Goal: Share content

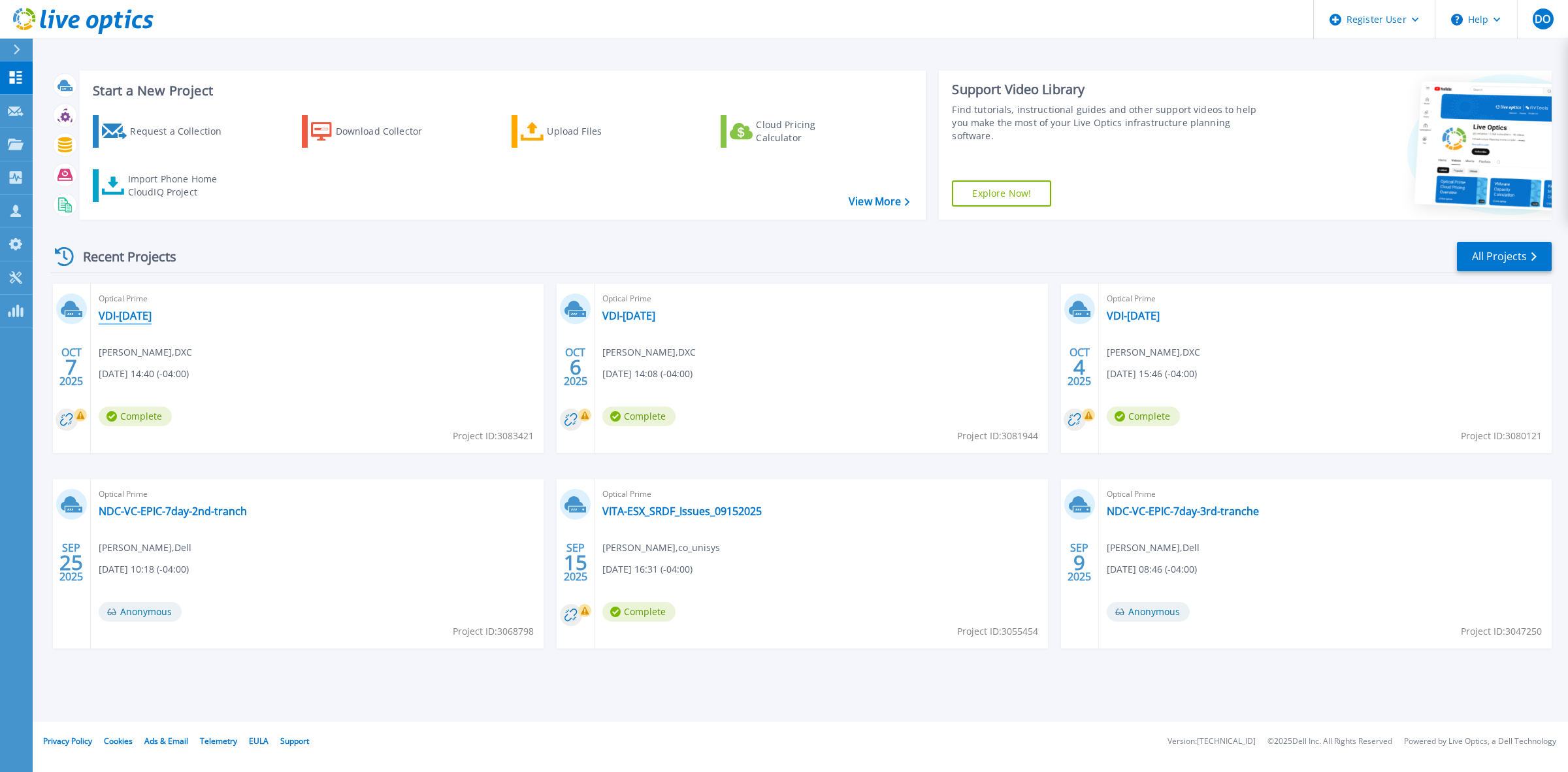
click at [148, 319] on link "VDI-[DATE]" at bounding box center [125, 316] width 53 height 13
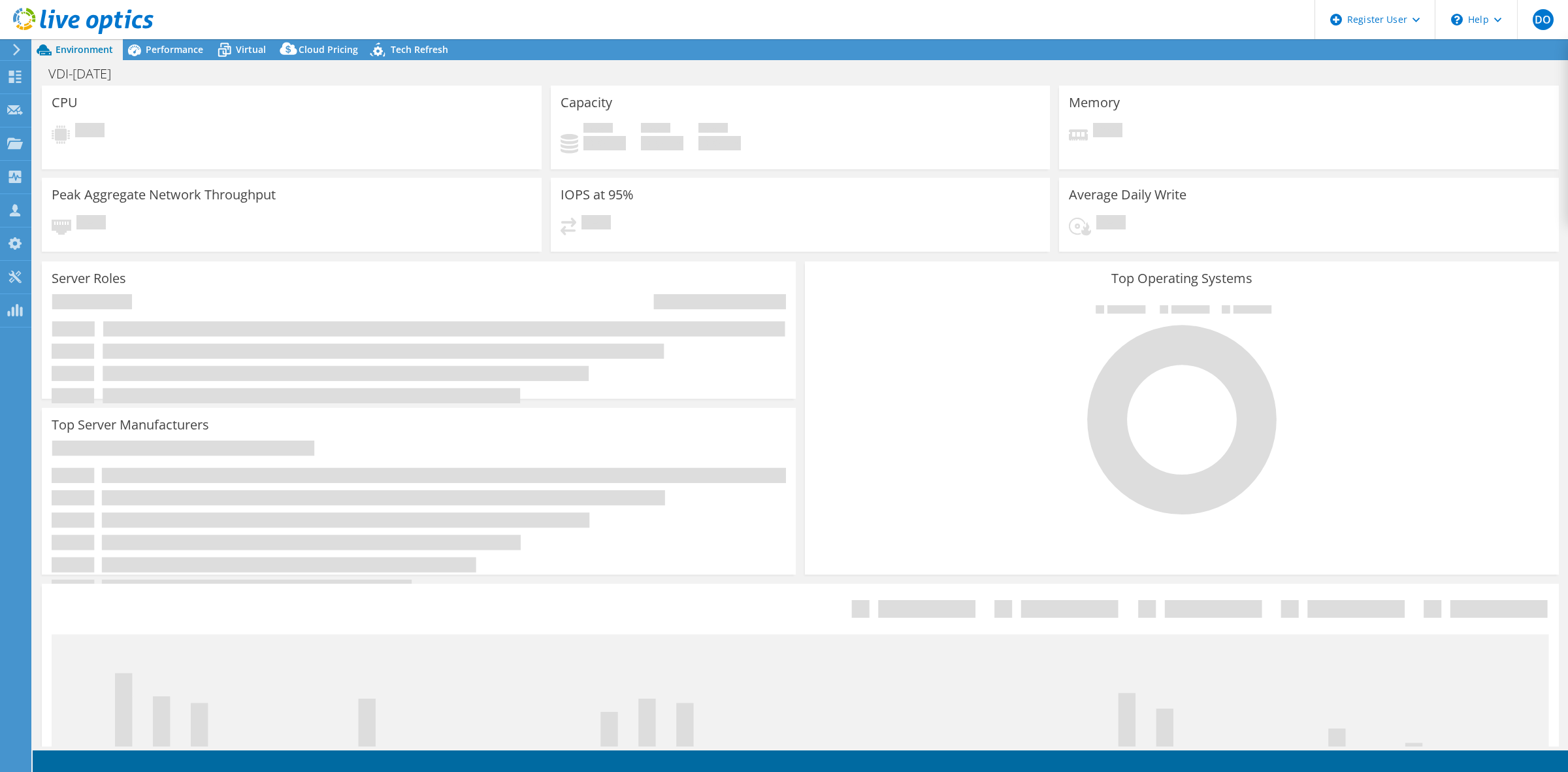
select select "USD"
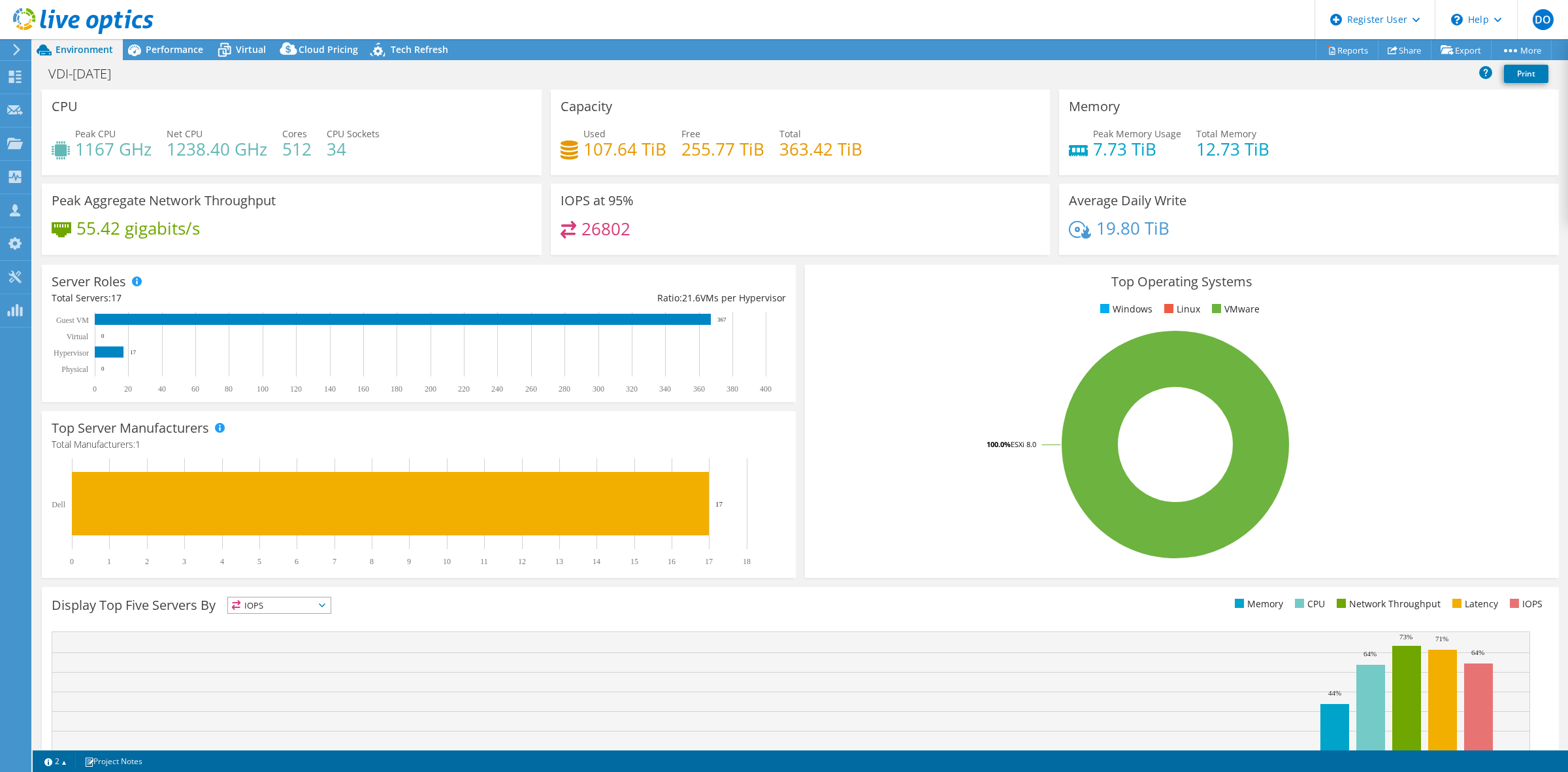
click at [174, 60] on div "VDI-[DATE] Print" at bounding box center [801, 75] width 1536 height 29
click at [181, 52] on span "Performance" at bounding box center [174, 49] width 57 height 13
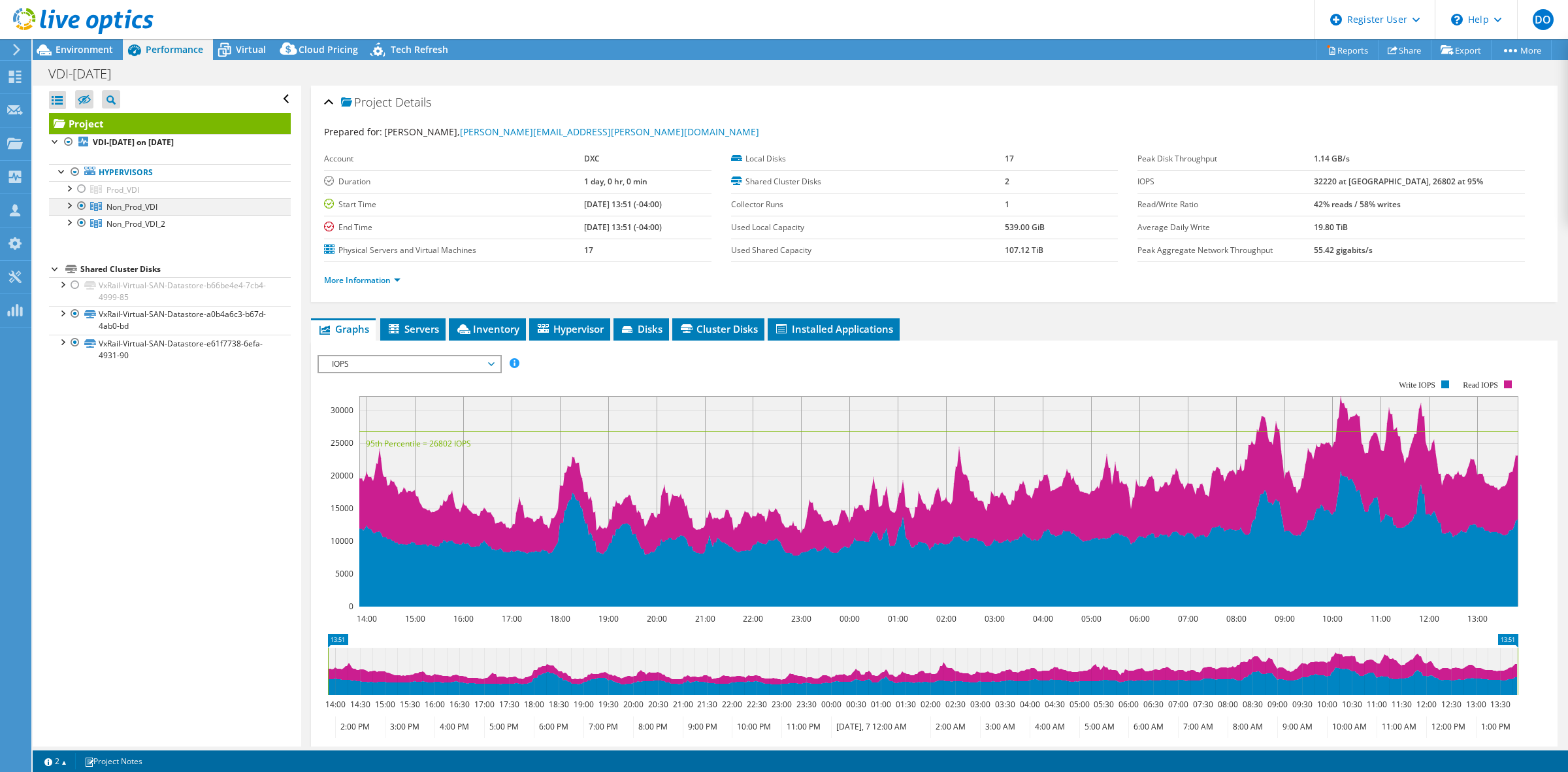
click at [76, 206] on div at bounding box center [81, 205] width 13 height 16
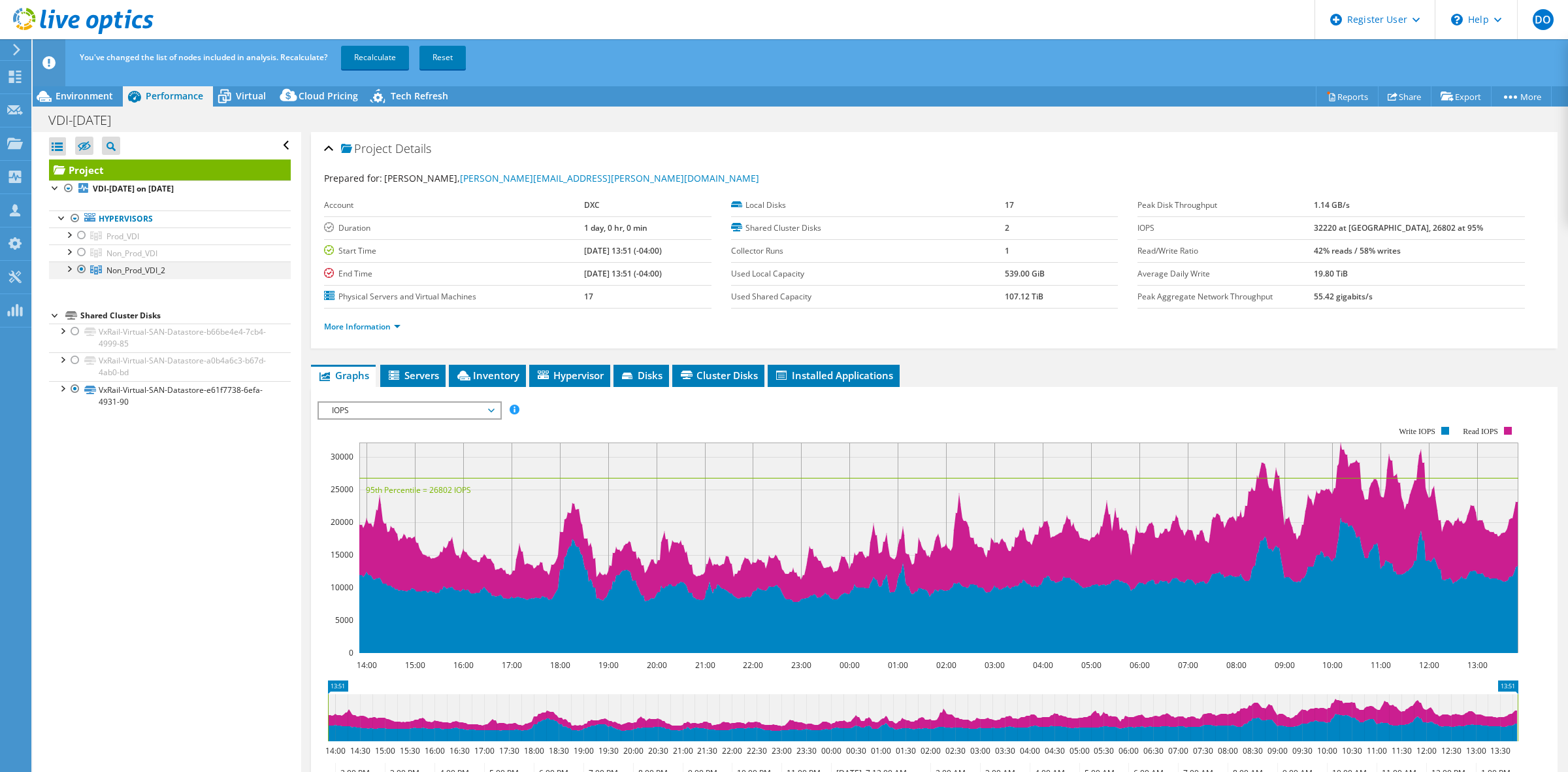
click at [76, 269] on div at bounding box center [81, 269] width 13 height 16
click at [361, 50] on link "Recalculate" at bounding box center [375, 57] width 68 height 24
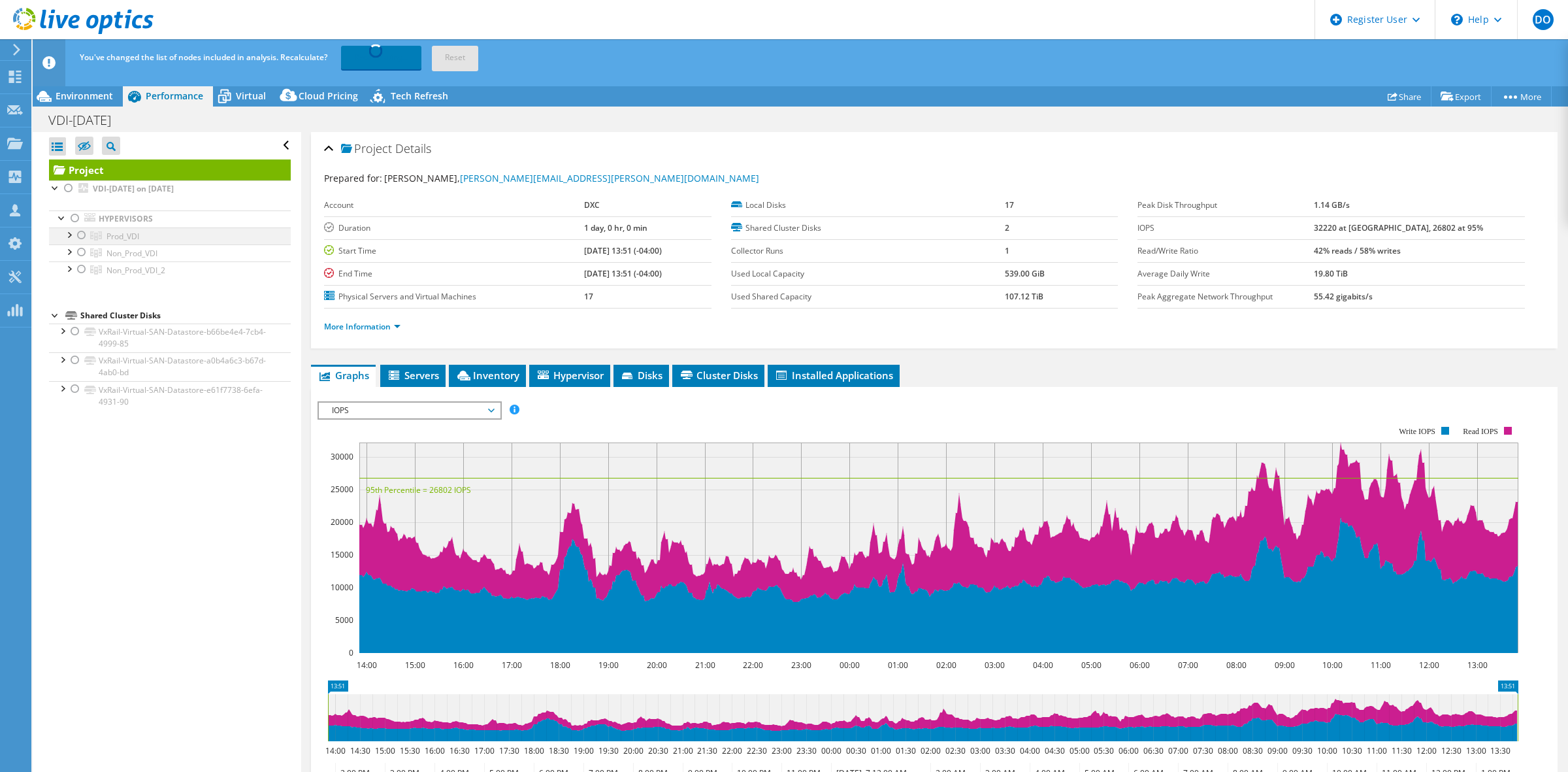
click at [79, 232] on div at bounding box center [81, 235] width 13 height 16
click at [938, 40] on div "You've changed the list of nodes included in analysis. Recalculate? Recalculati…" at bounding box center [825, 57] width 1497 height 37
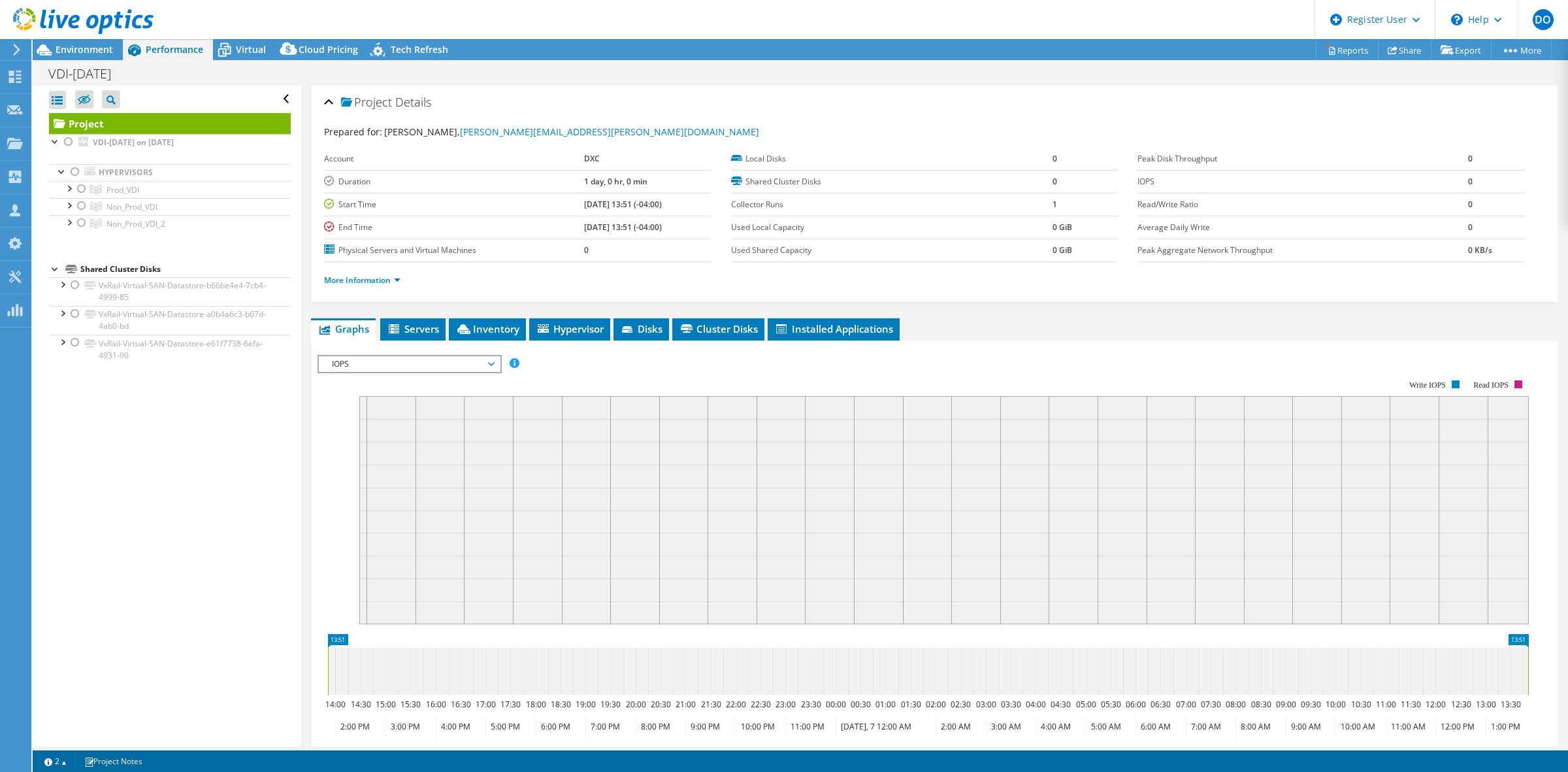
radio input "false"
radio input "true"
click at [78, 193] on div at bounding box center [81, 188] width 13 height 16
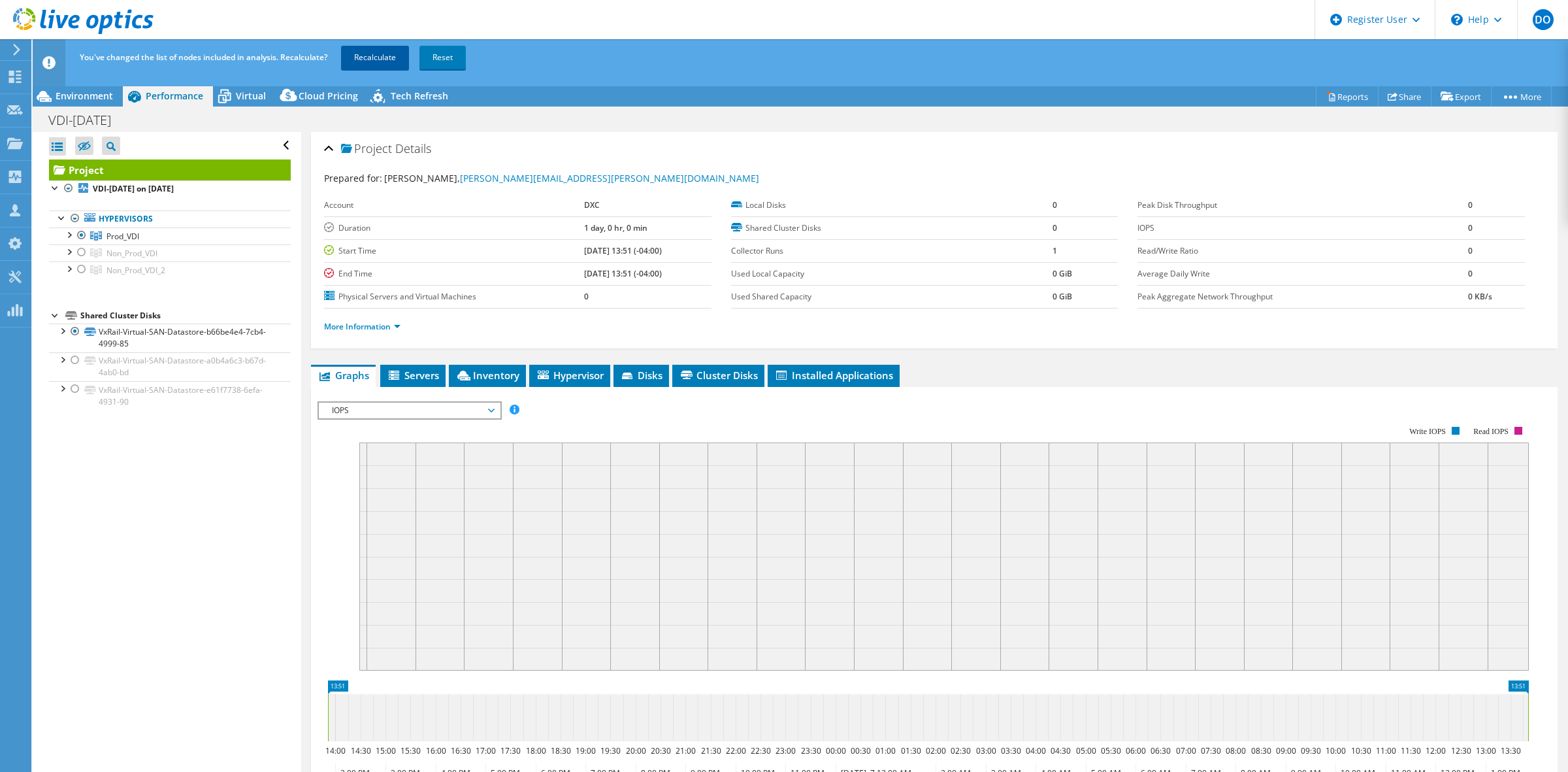
click at [369, 63] on link "Recalculate" at bounding box center [375, 57] width 68 height 24
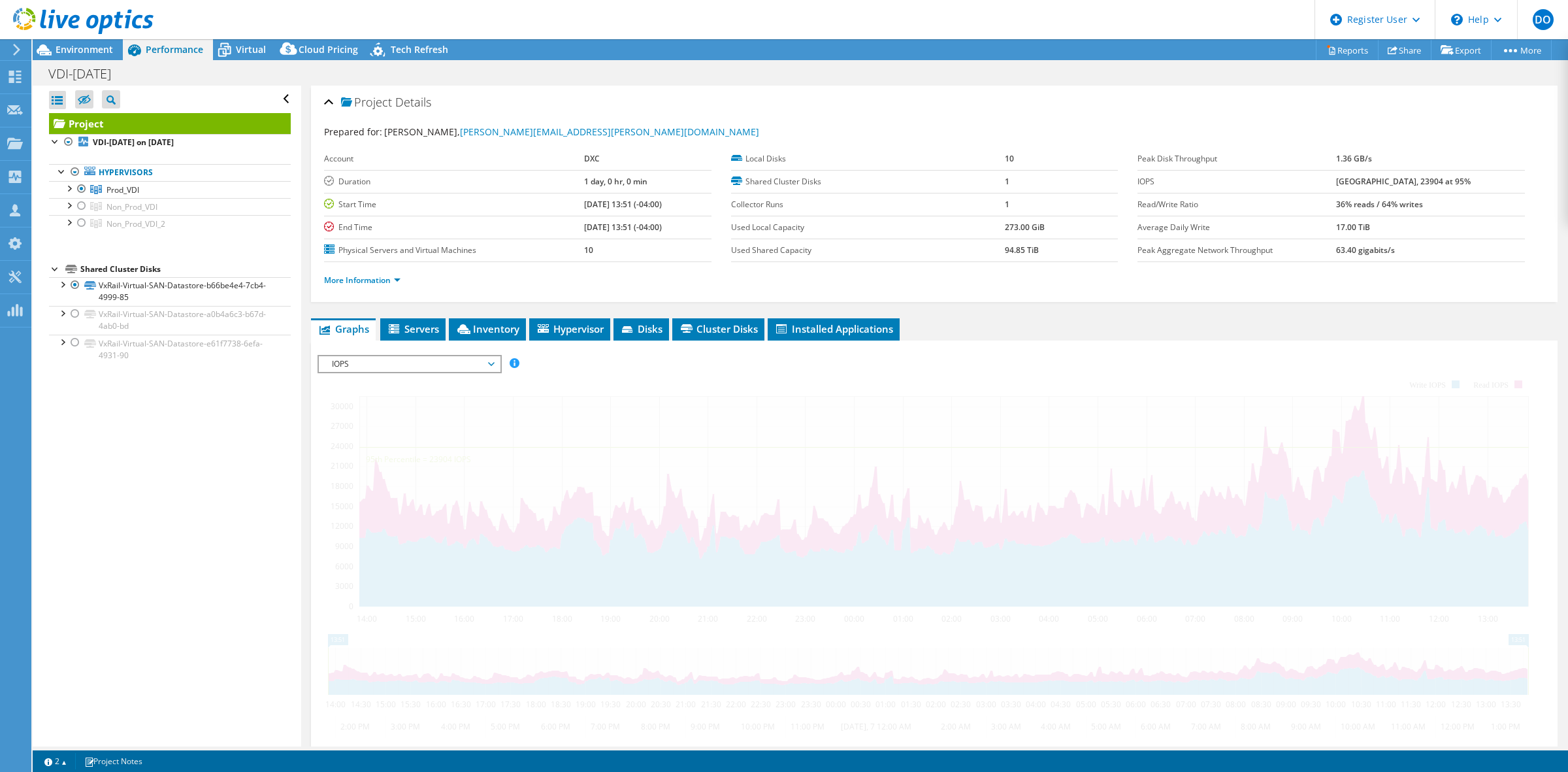
radio input "true"
radio input "false"
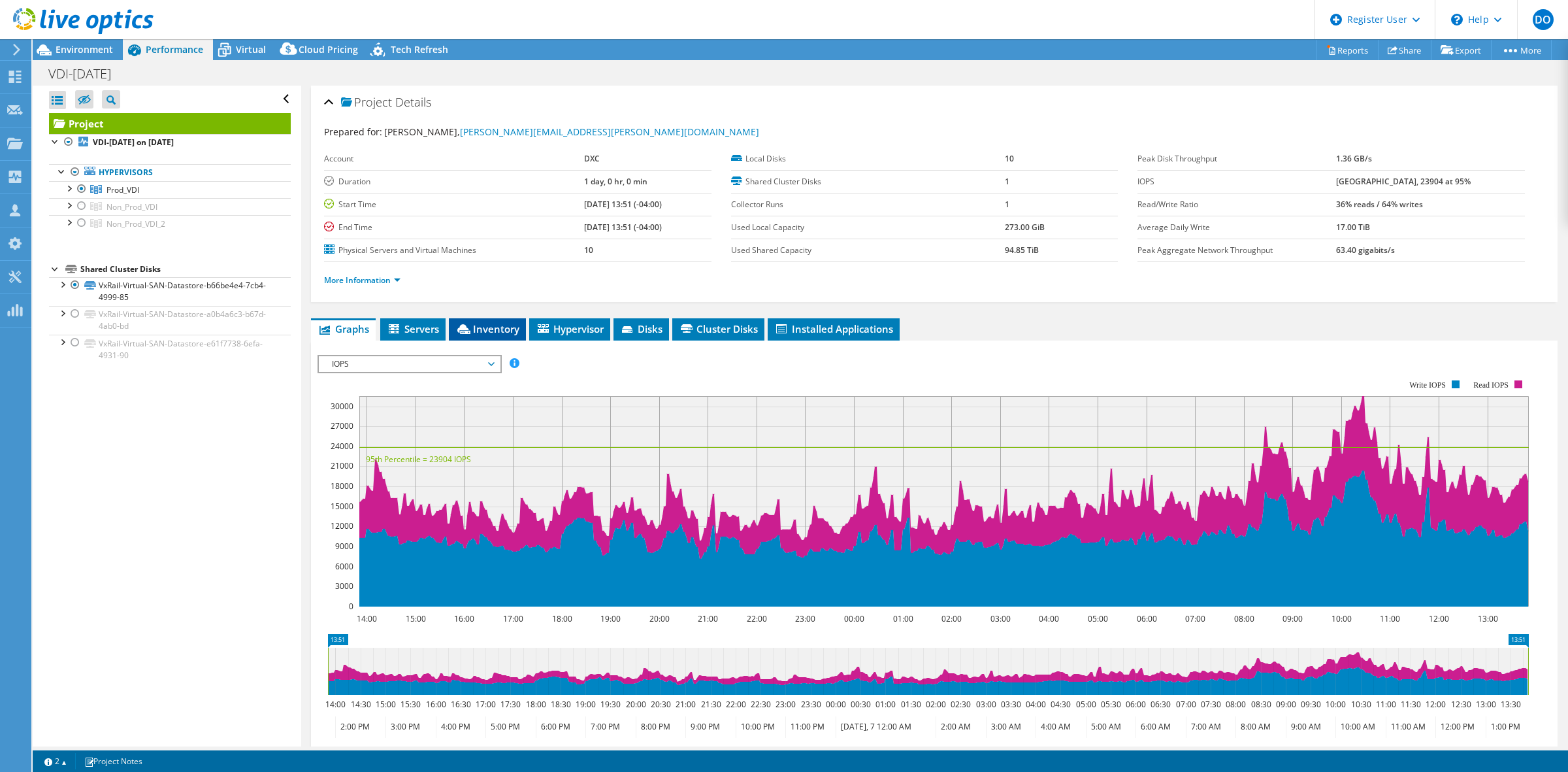
click at [496, 335] on span "Inventory" at bounding box center [487, 329] width 64 height 13
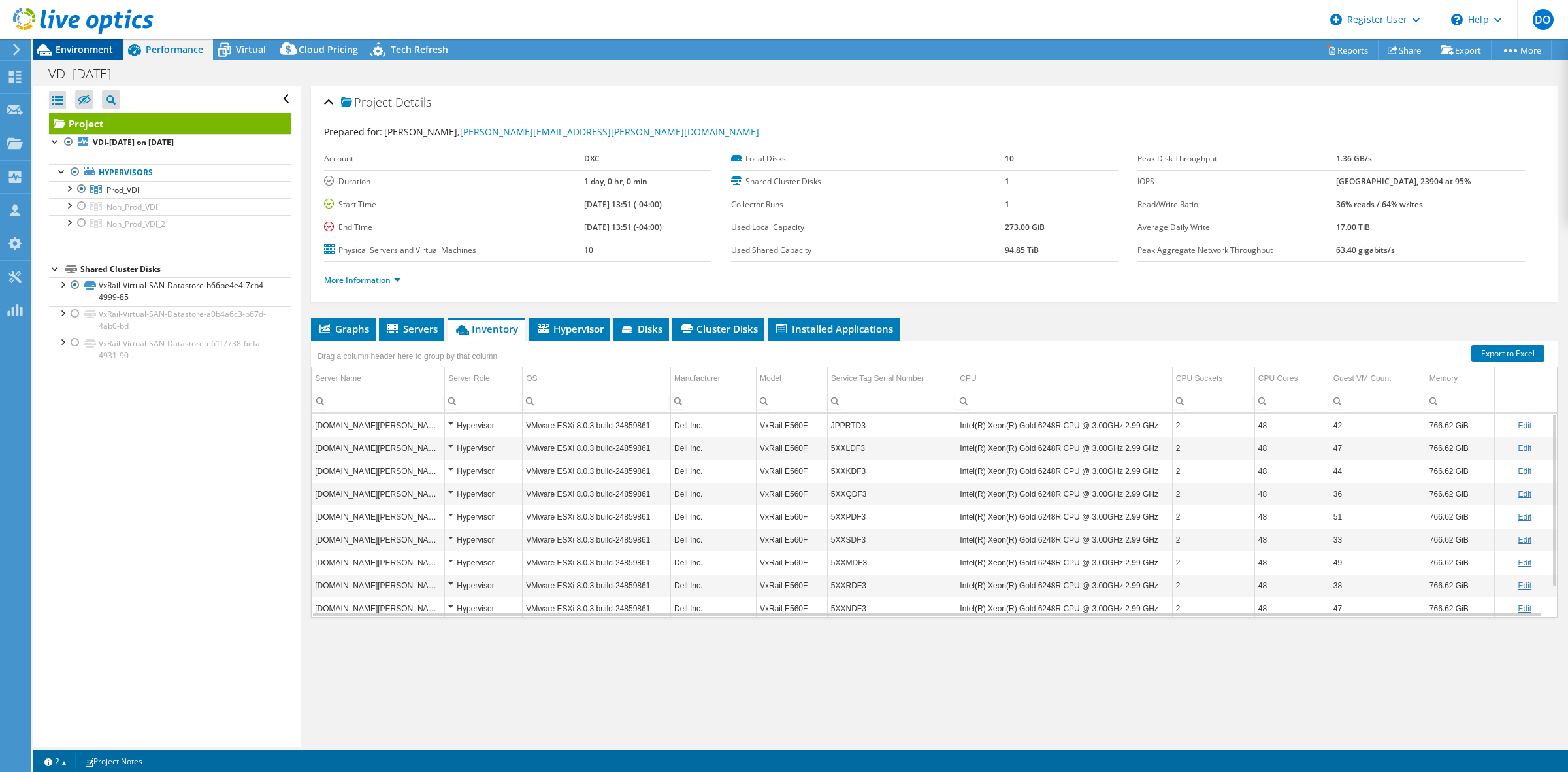
click at [112, 47] on span "Environment" at bounding box center [84, 49] width 57 height 13
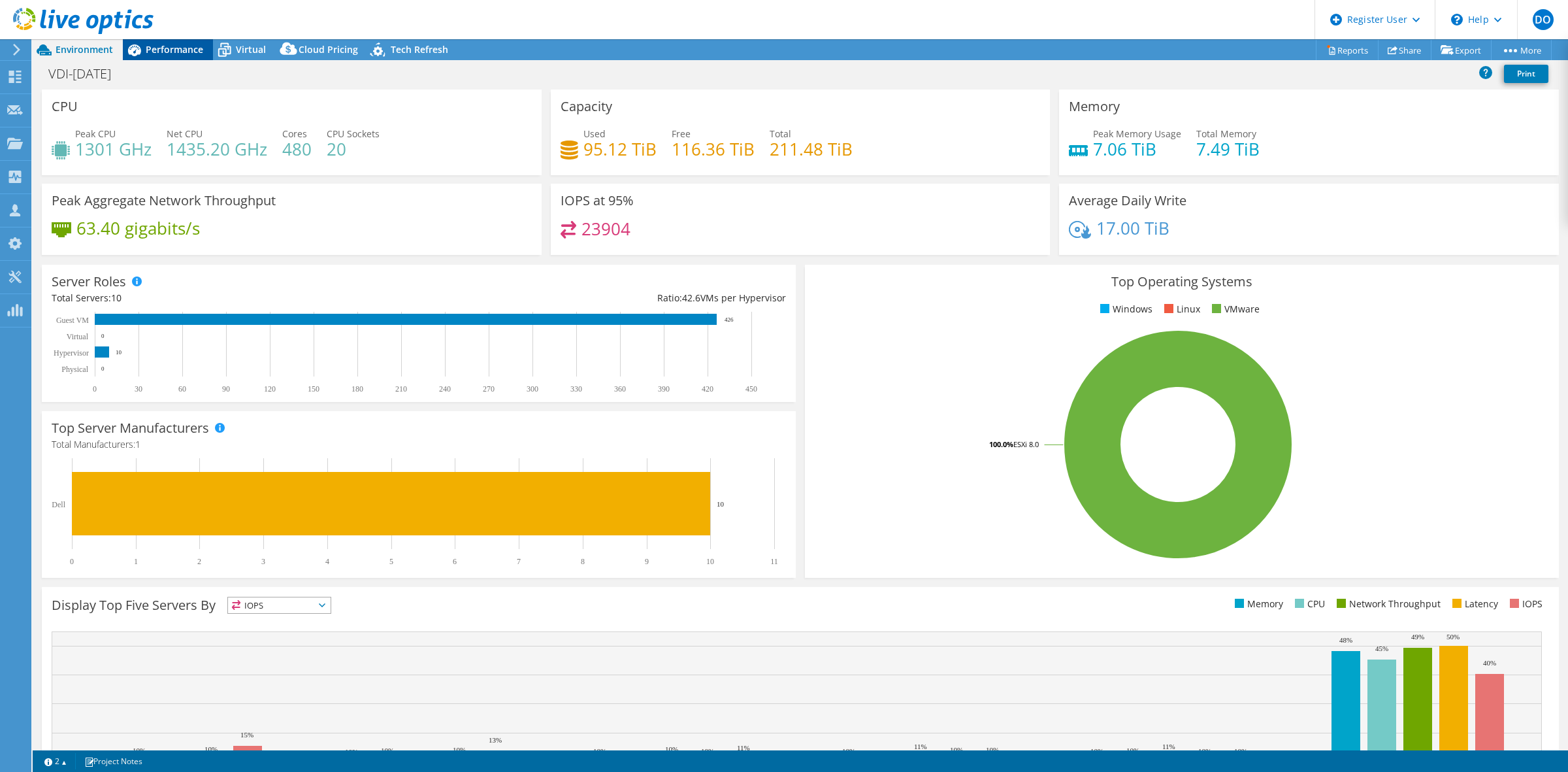
click at [174, 54] on span "Performance" at bounding box center [174, 49] width 57 height 13
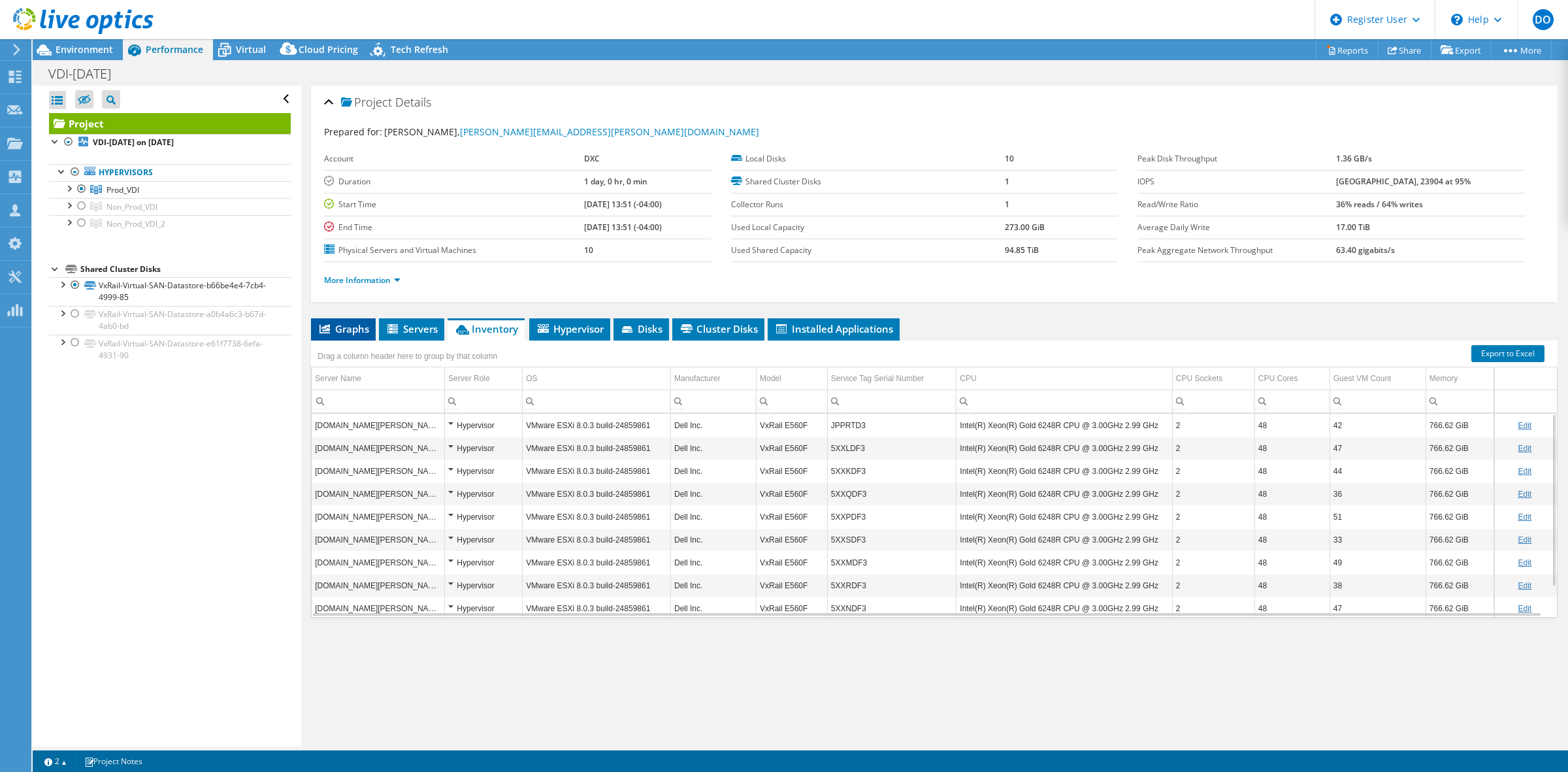
click at [340, 330] on span "Graphs" at bounding box center [343, 329] width 52 height 13
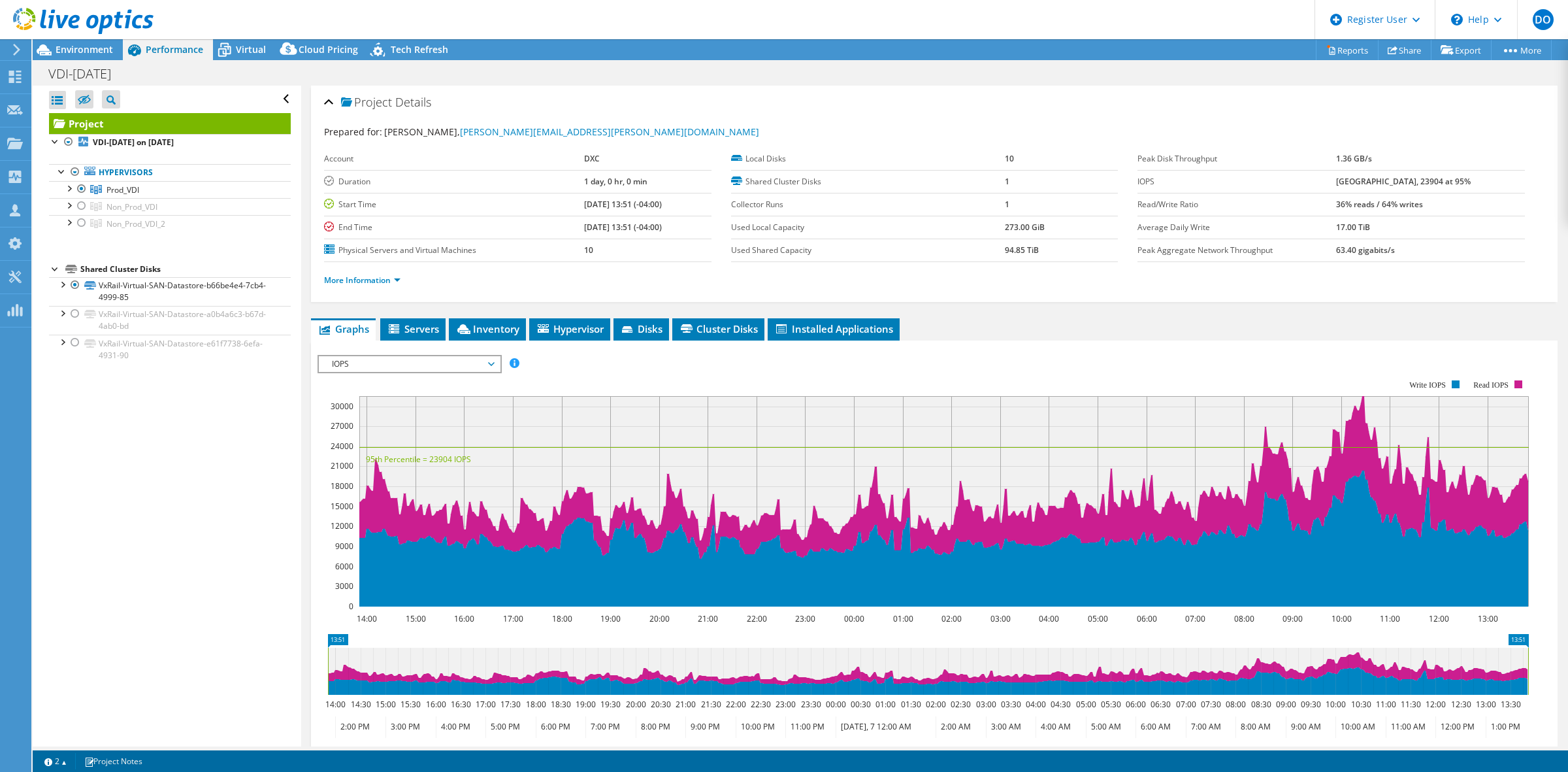
click at [489, 368] on span "IOPS" at bounding box center [410, 363] width 168 height 16
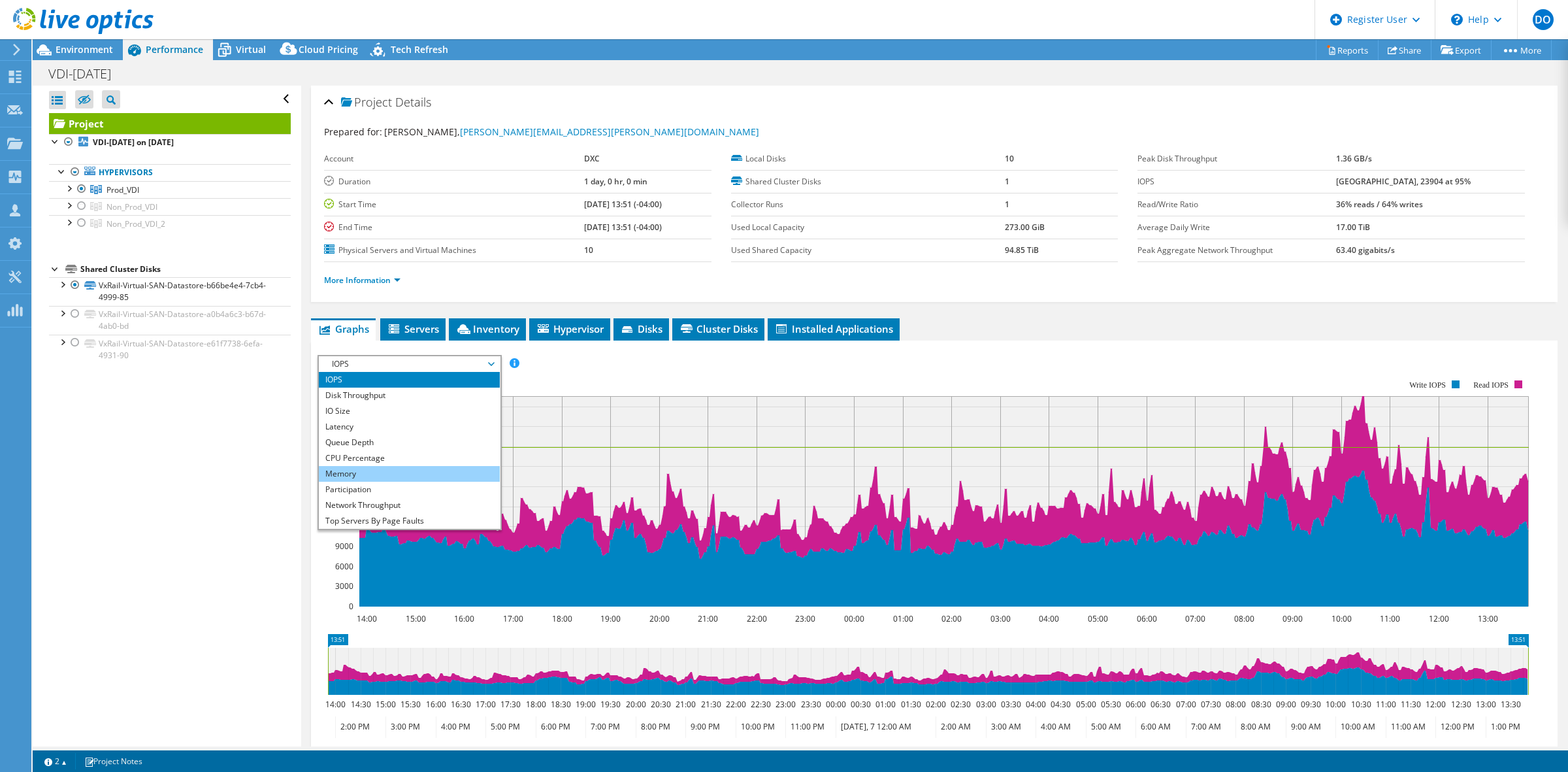
click at [404, 473] on li "Memory" at bounding box center [410, 474] width 181 height 16
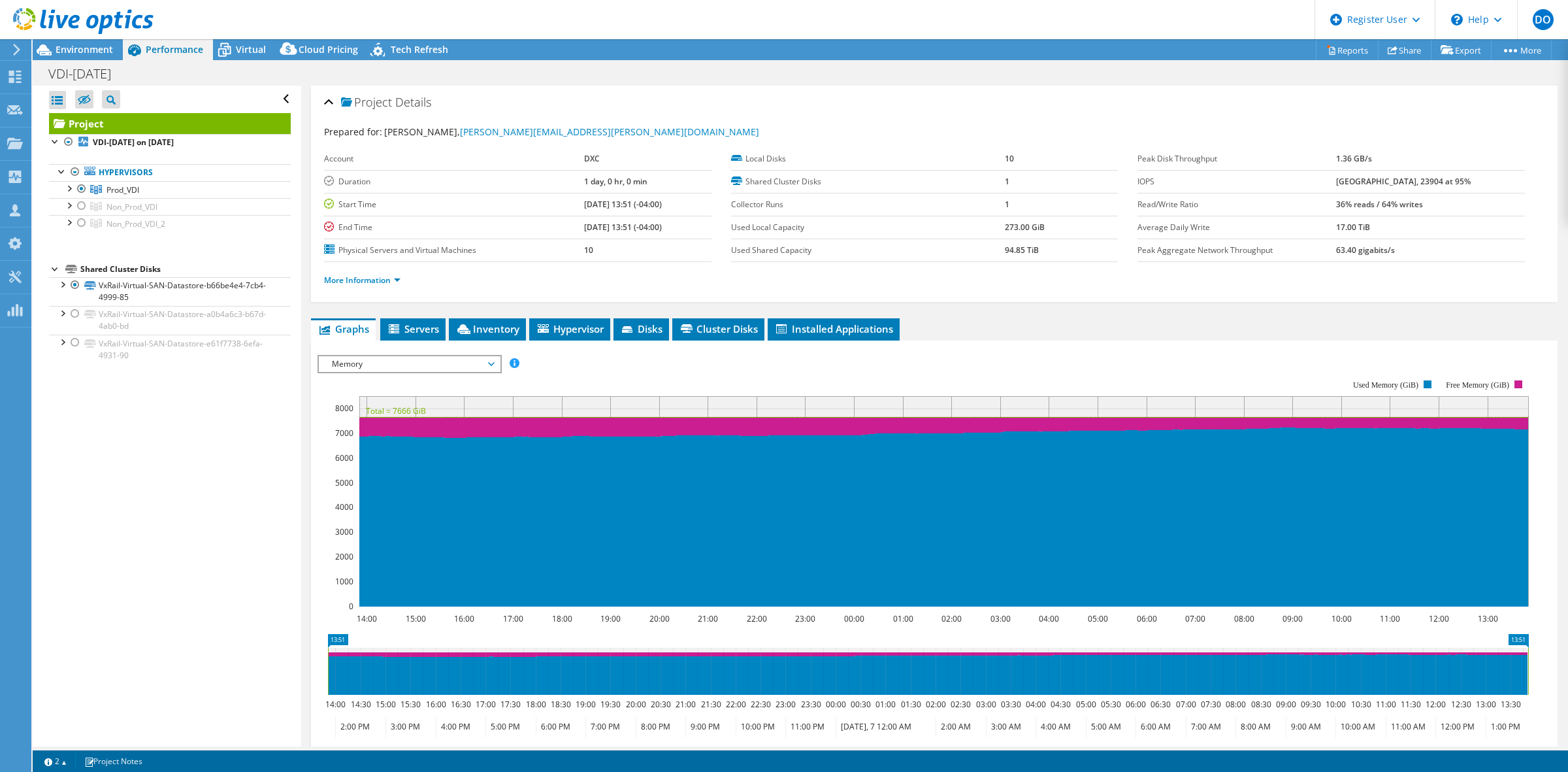
click at [487, 363] on span "Memory" at bounding box center [410, 363] width 168 height 16
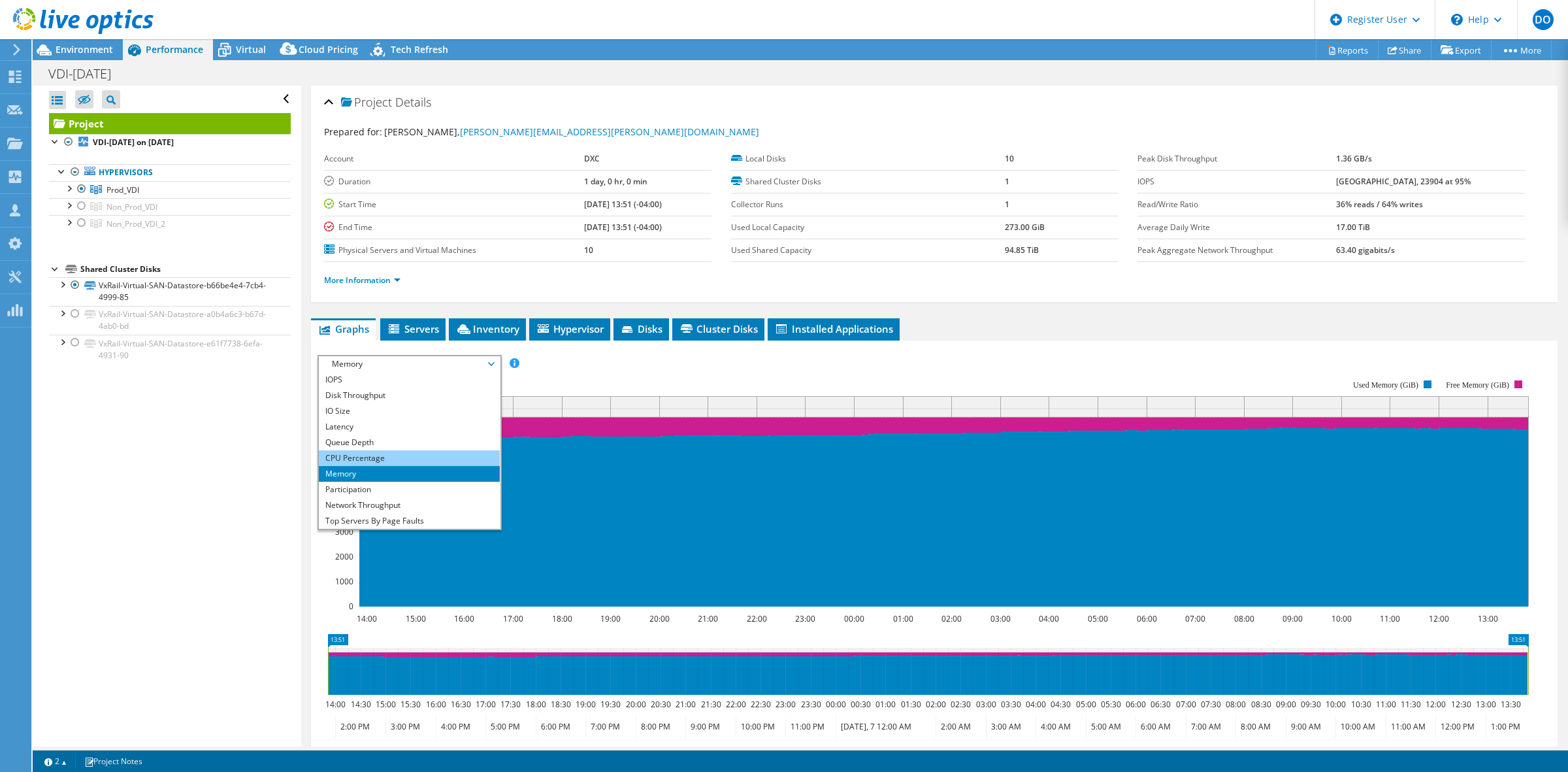
click at [377, 451] on li "CPU Percentage" at bounding box center [410, 458] width 181 height 16
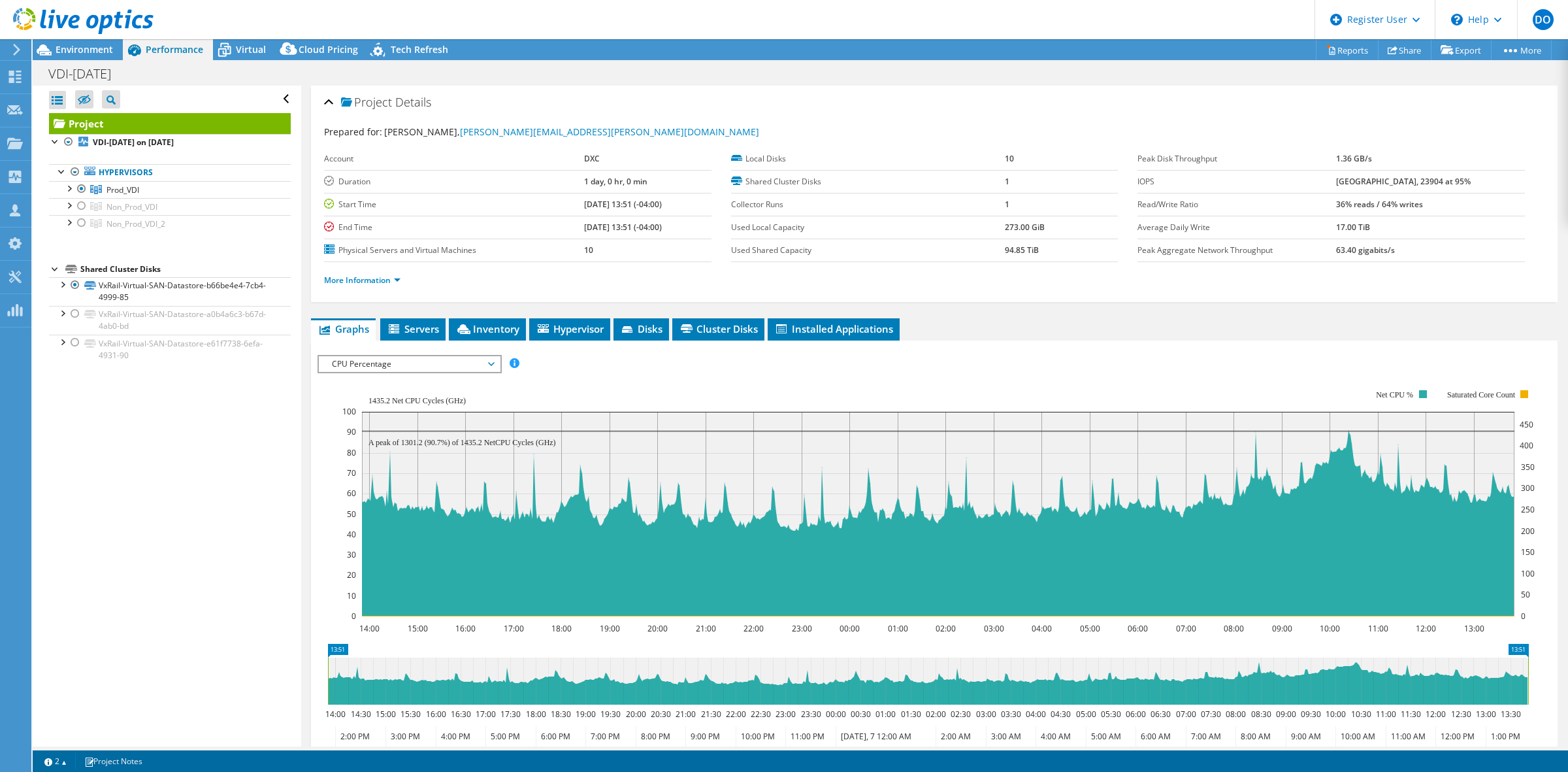
click at [490, 366] on span "CPU Percentage" at bounding box center [410, 363] width 168 height 16
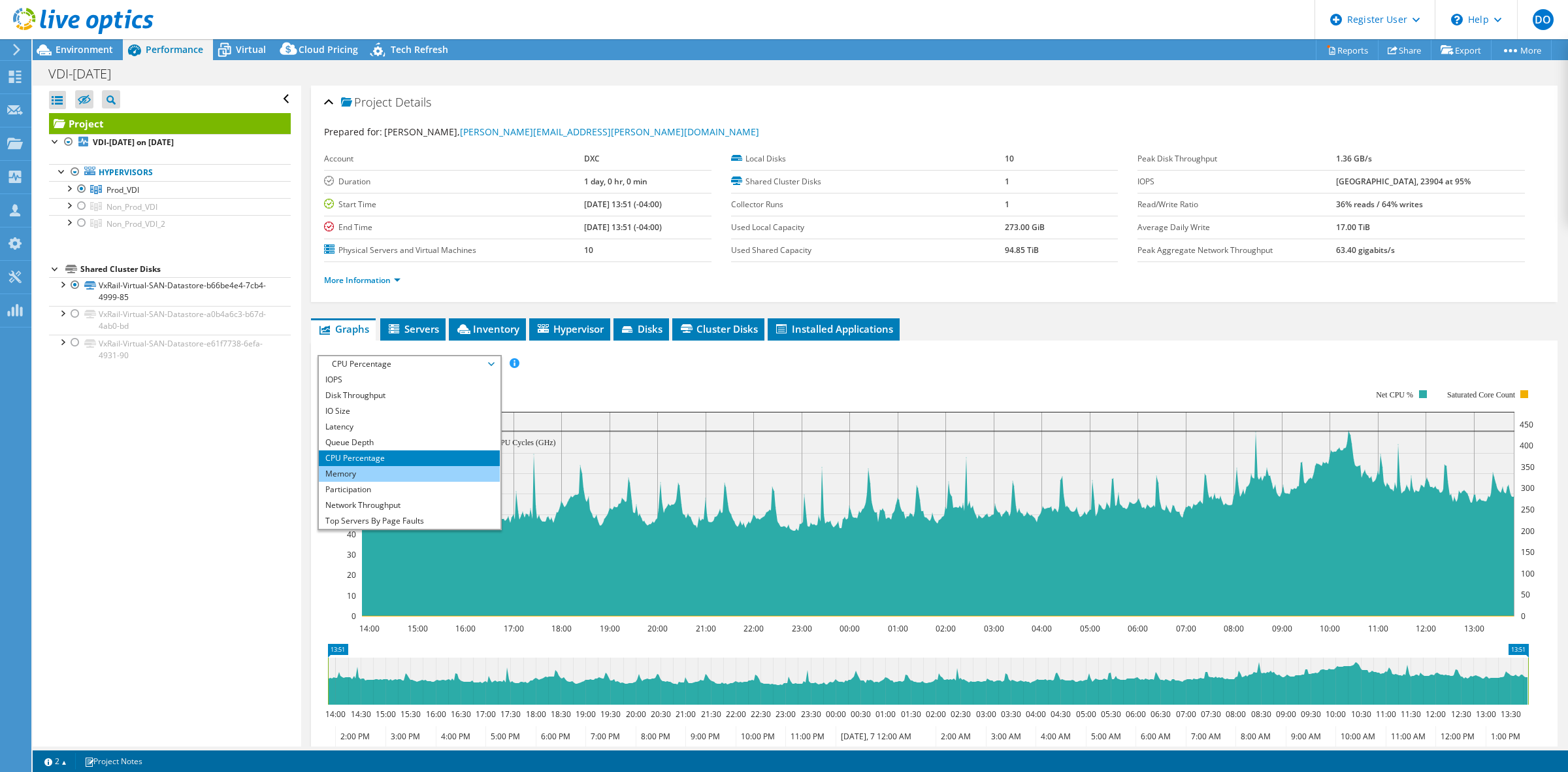
click at [404, 469] on li "Memory" at bounding box center [410, 474] width 181 height 16
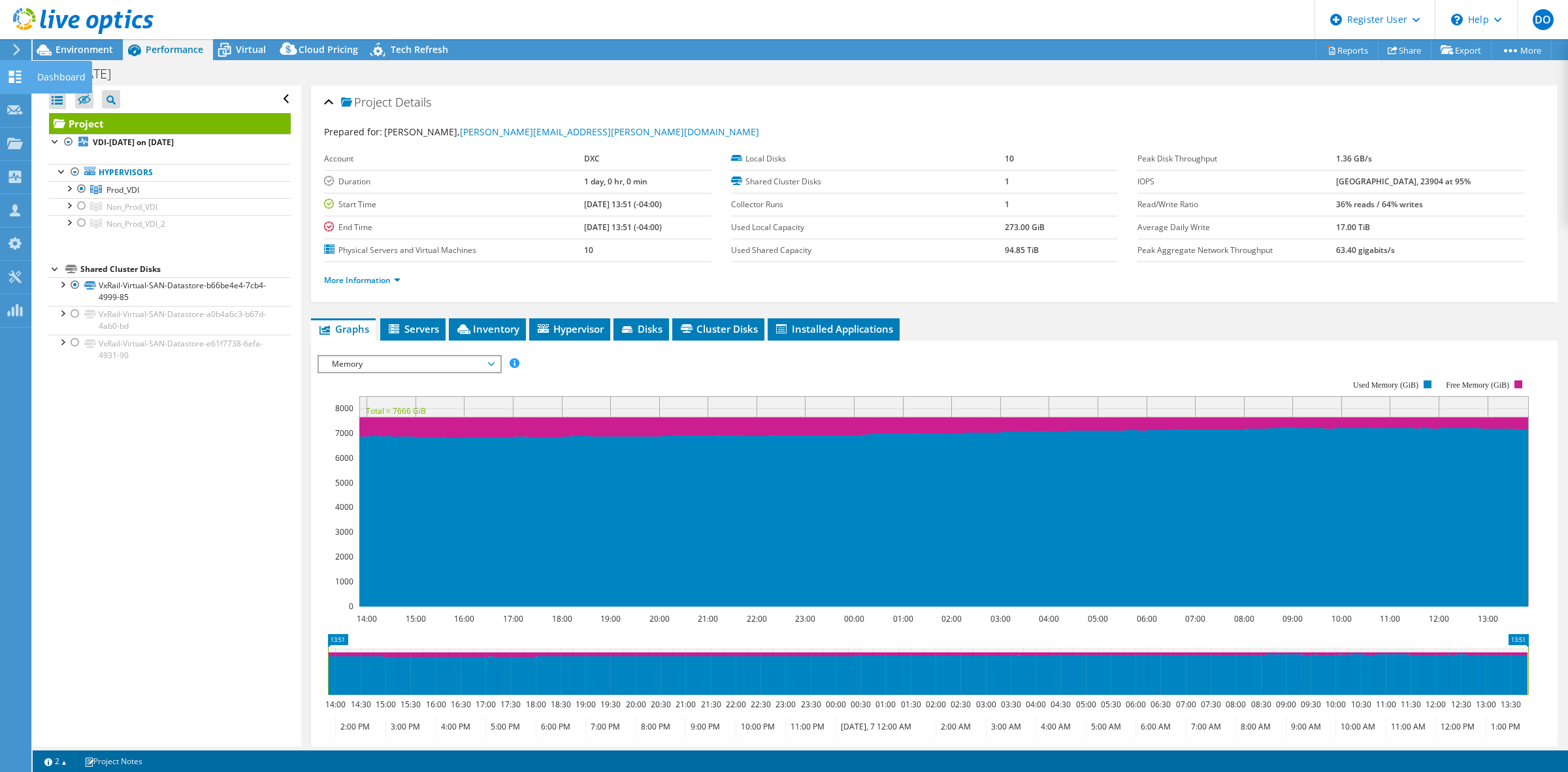
click at [10, 74] on use at bounding box center [16, 77] width 13 height 13
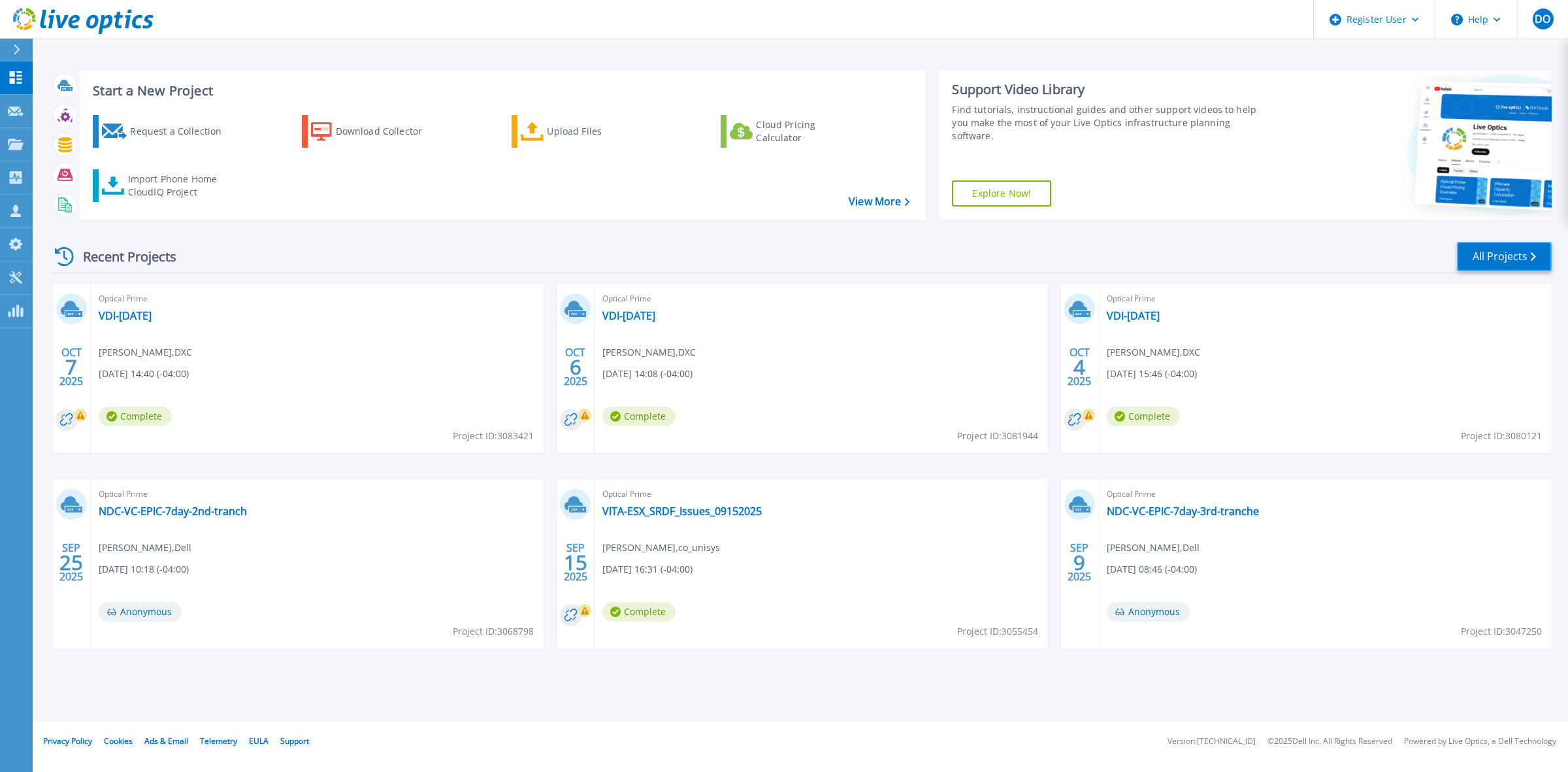
click at [1508, 264] on link "All Projects" at bounding box center [1505, 256] width 95 height 29
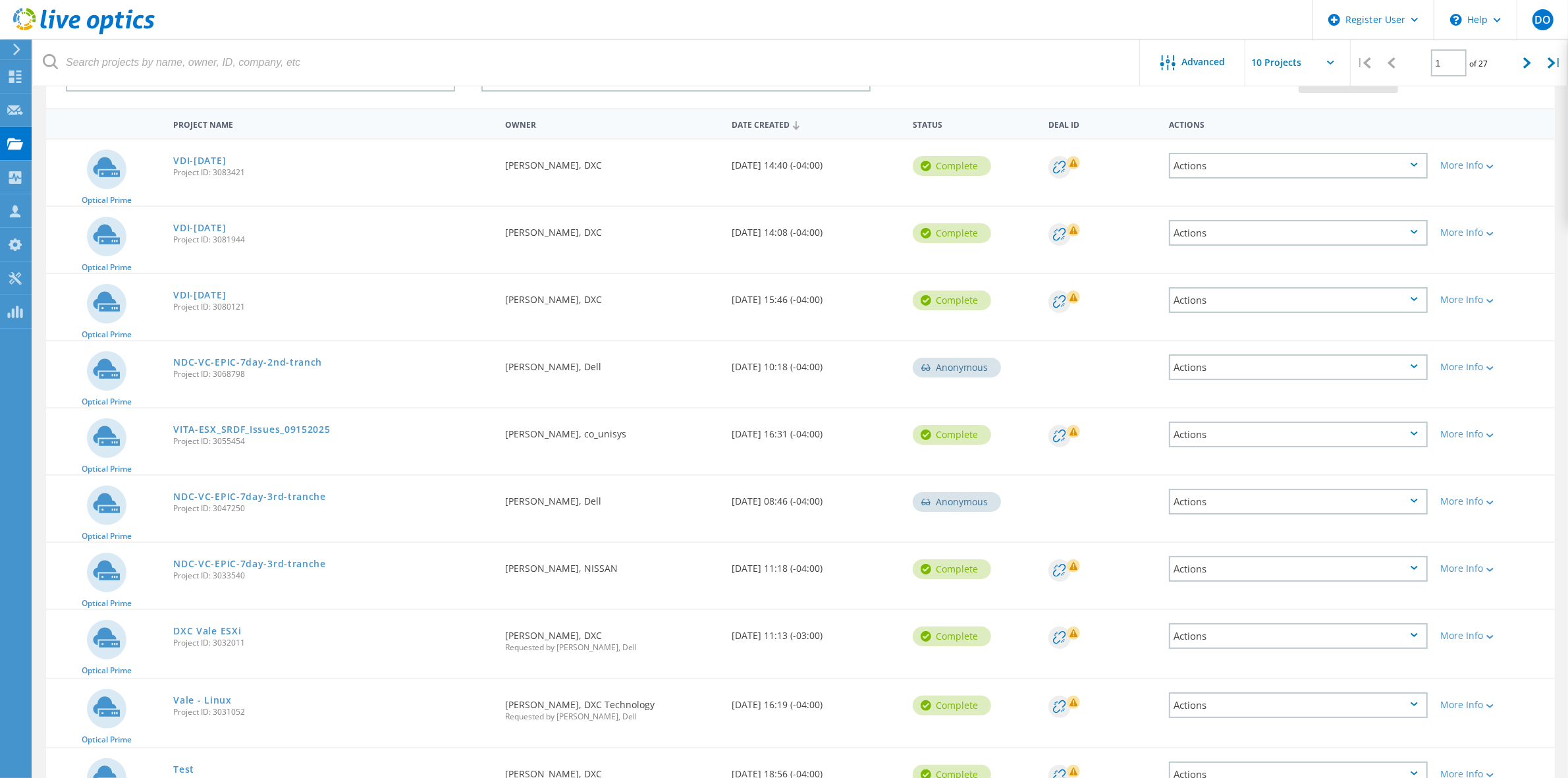
scroll to position [21, 0]
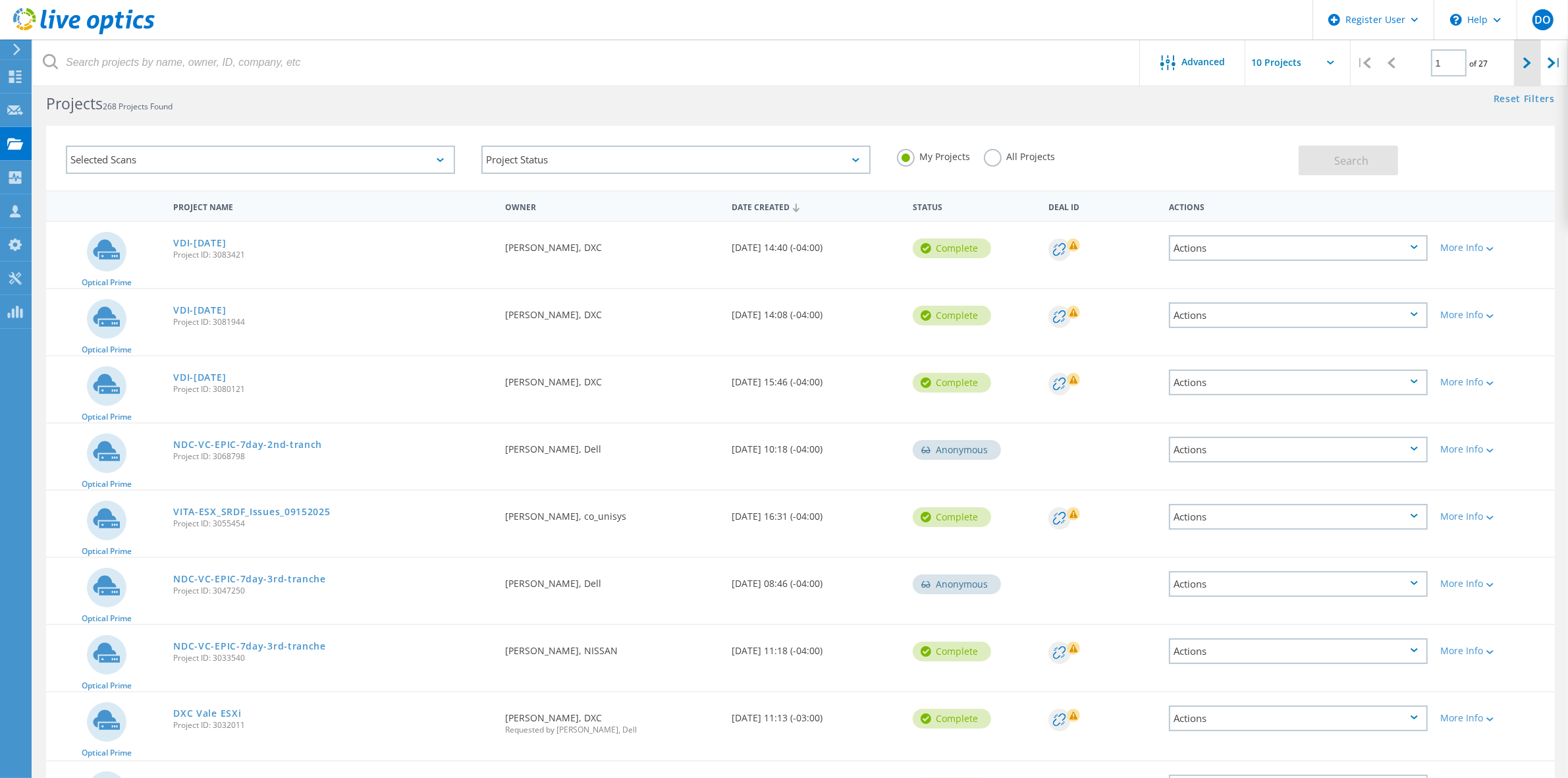
click at [1521, 71] on div at bounding box center [1527, 63] width 27 height 47
type input "2"
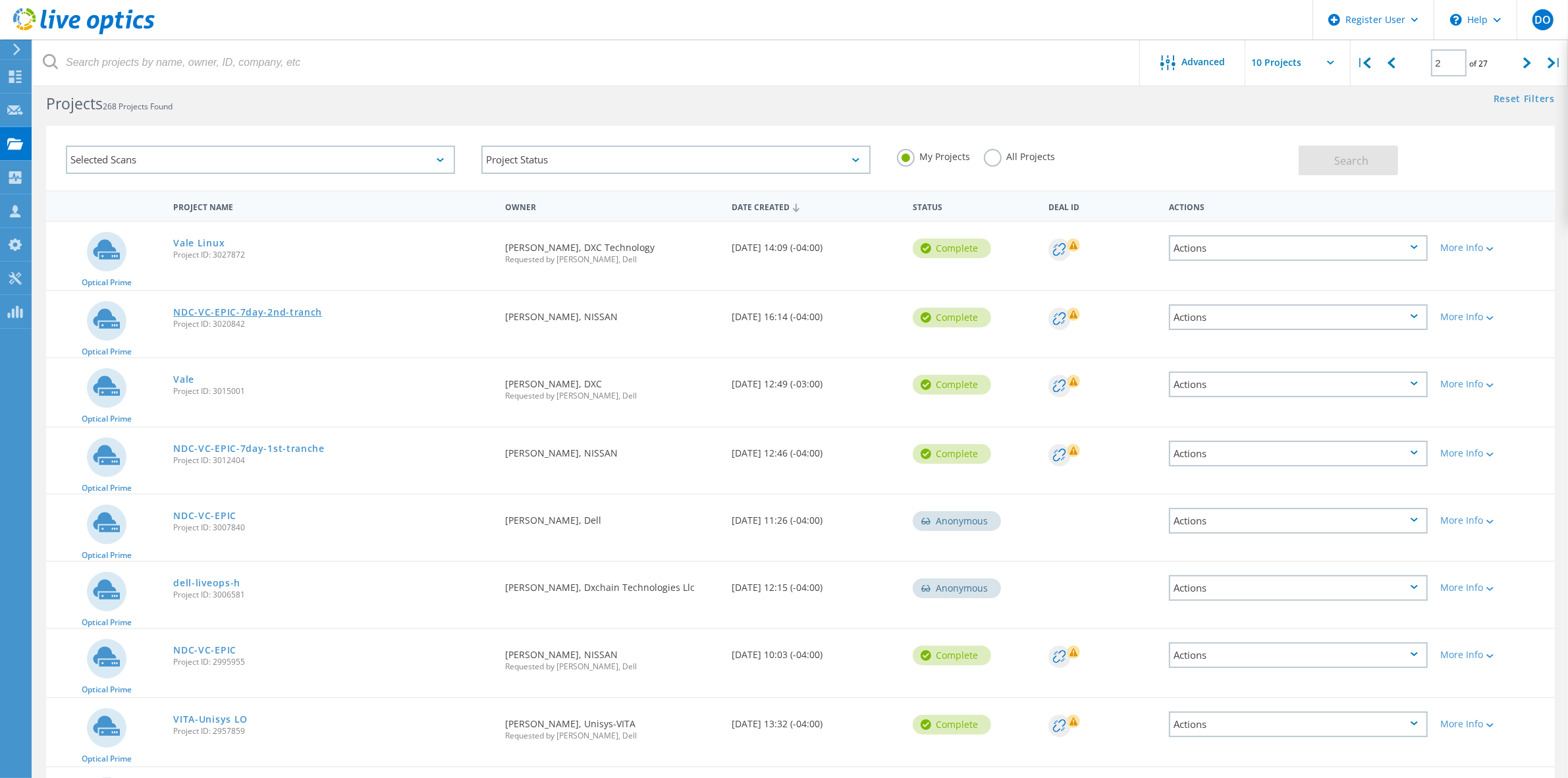
click at [261, 308] on link "NDC-VC-EPIC-7day-2nd-tranch" at bounding box center [247, 313] width 149 height 9
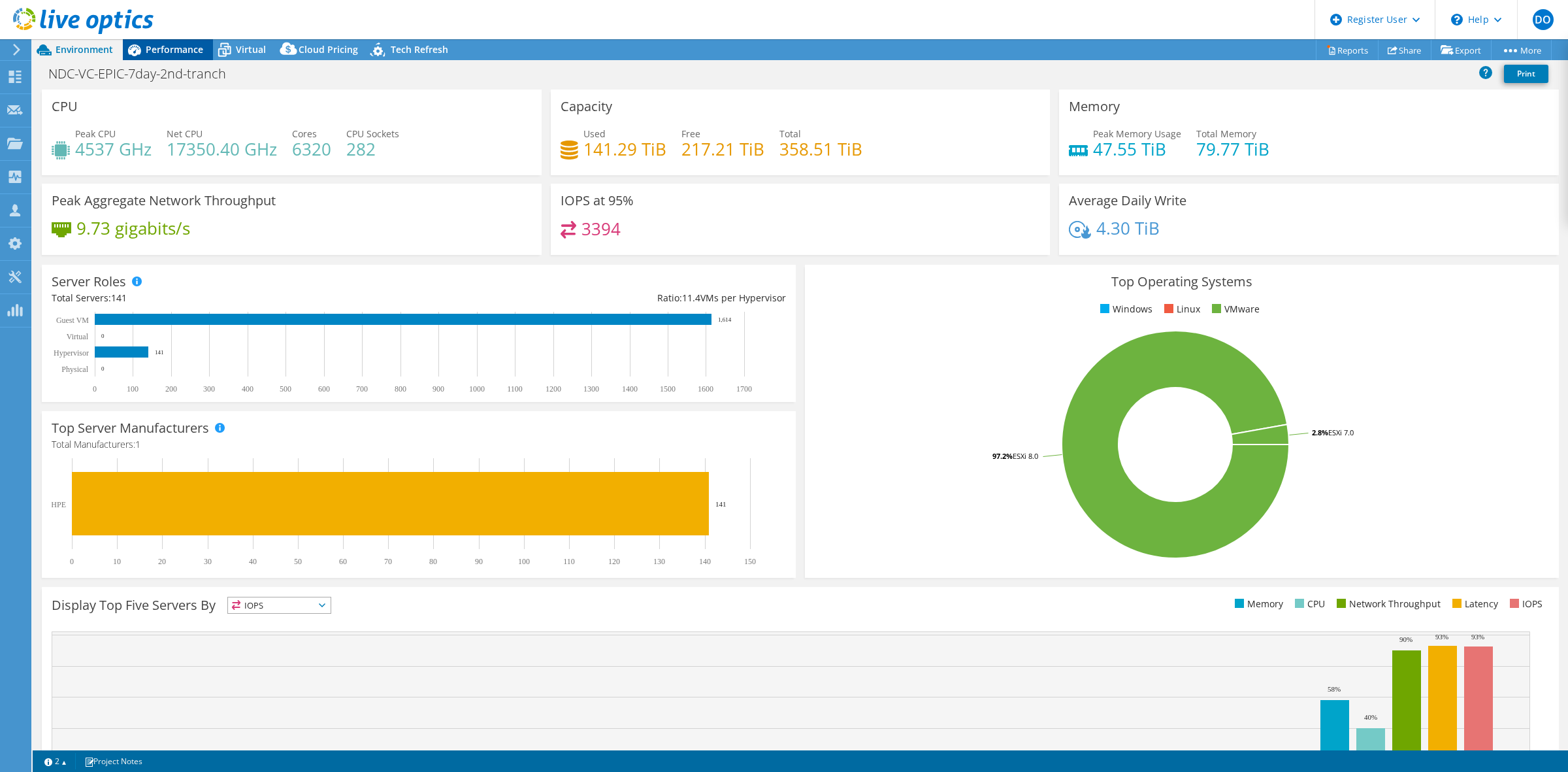
click at [175, 49] on span "Performance" at bounding box center [174, 49] width 57 height 13
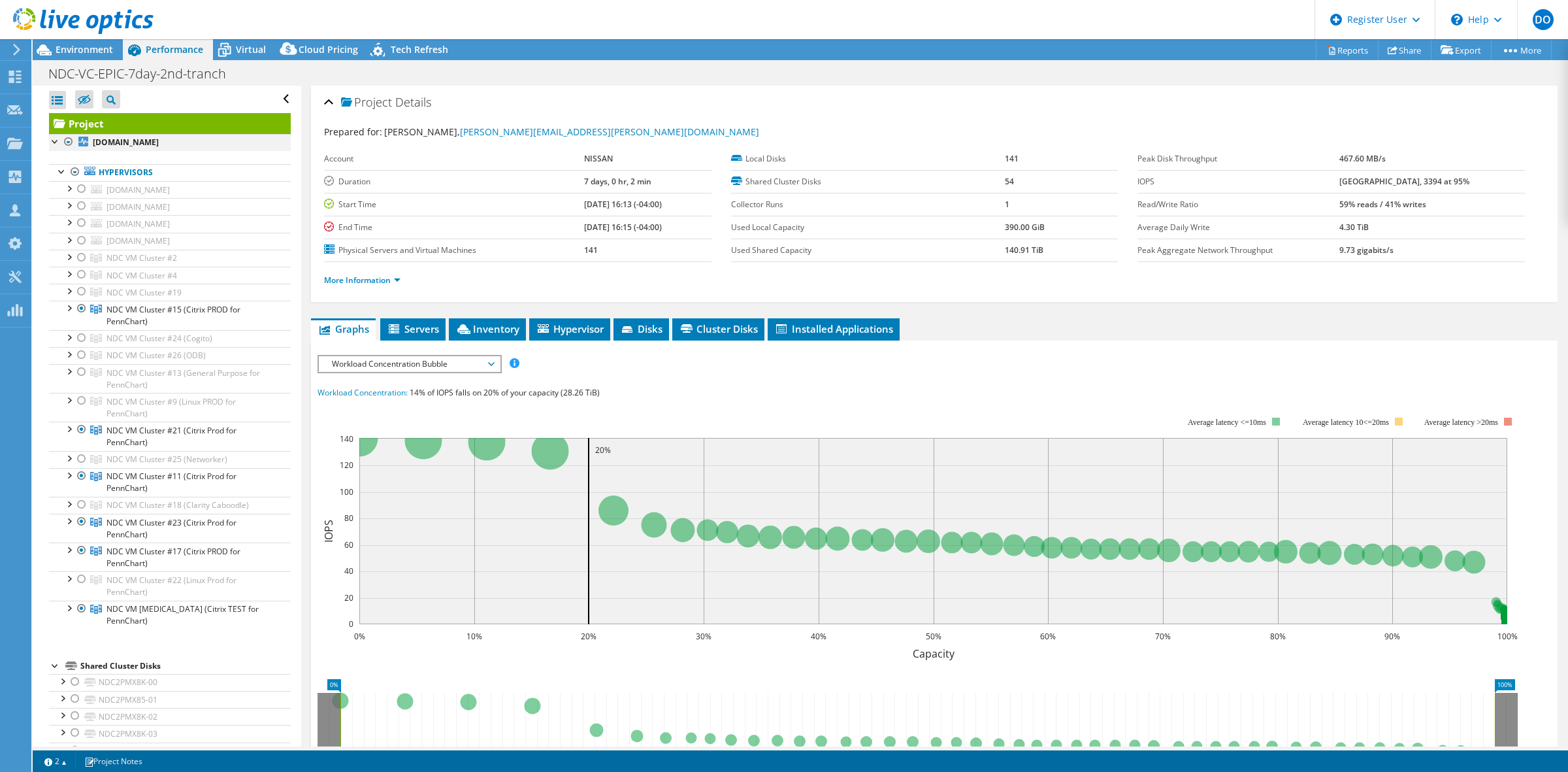
click at [70, 141] on div at bounding box center [68, 141] width 13 height 16
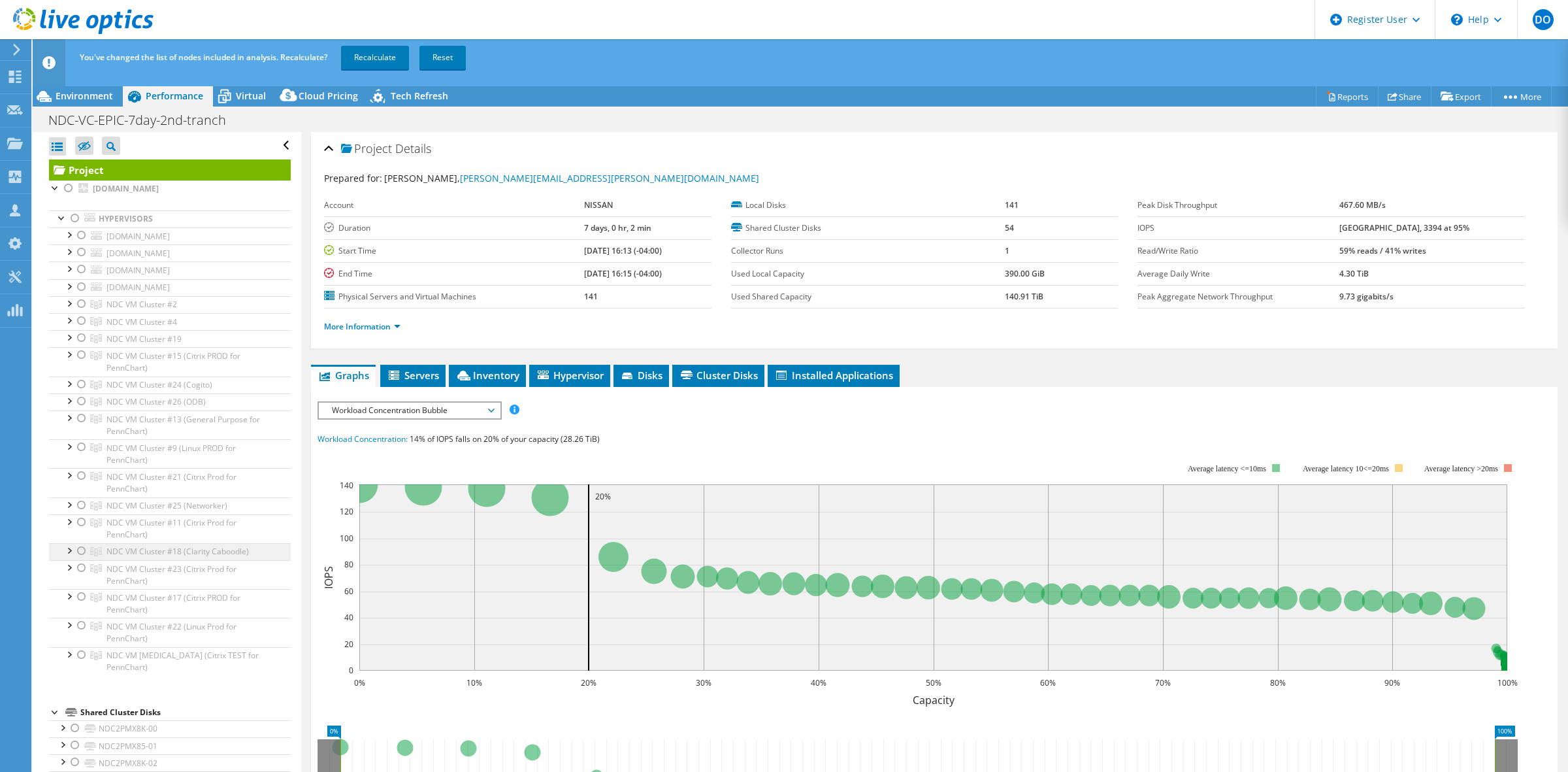
click at [119, 553] on span "NDC VM Cluster #18 (Clarity Caboodle)" at bounding box center [178, 551] width 142 height 11
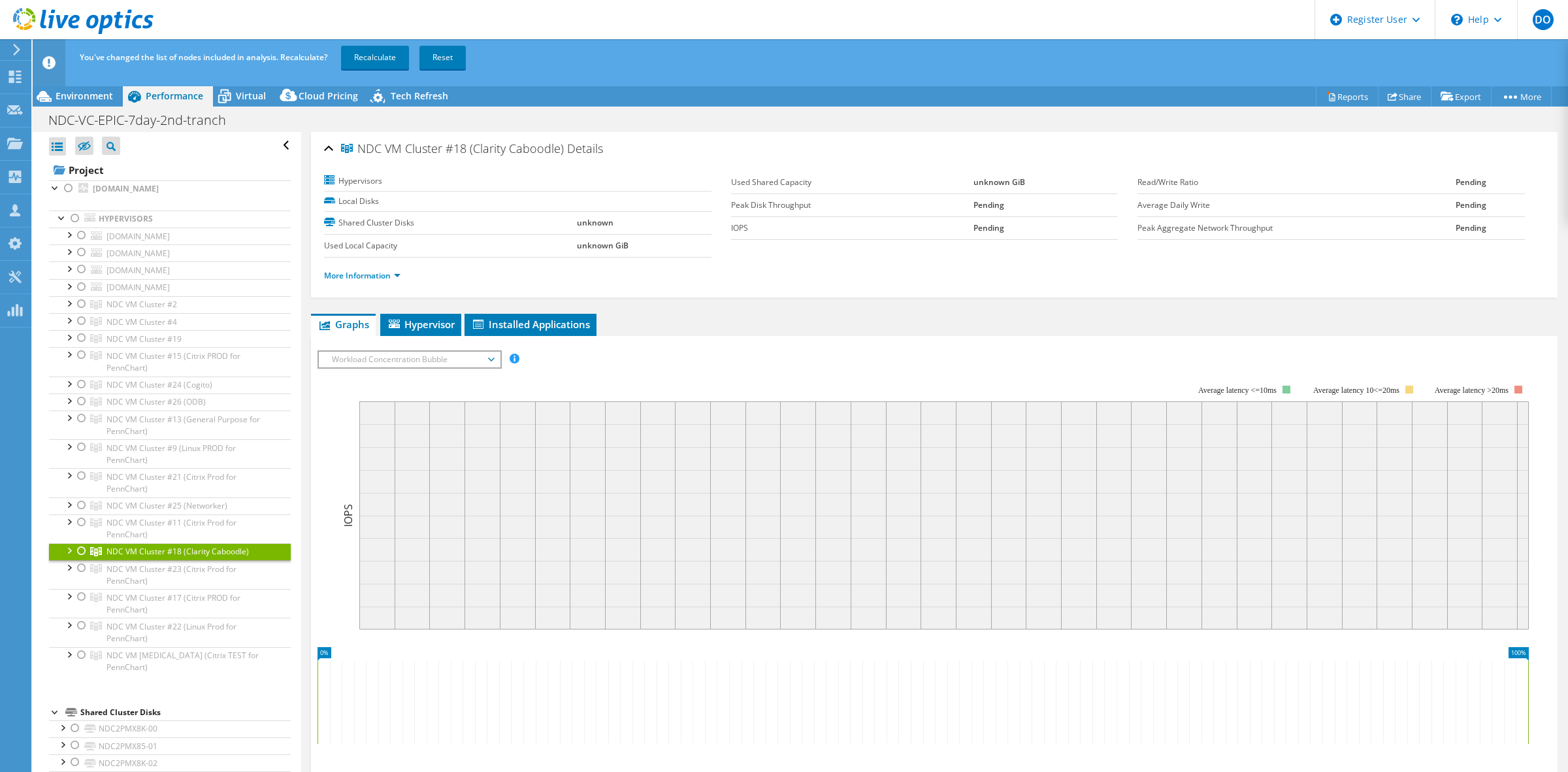
click at [79, 557] on div at bounding box center [81, 550] width 13 height 16
click at [378, 54] on link "Recalculate" at bounding box center [375, 57] width 68 height 24
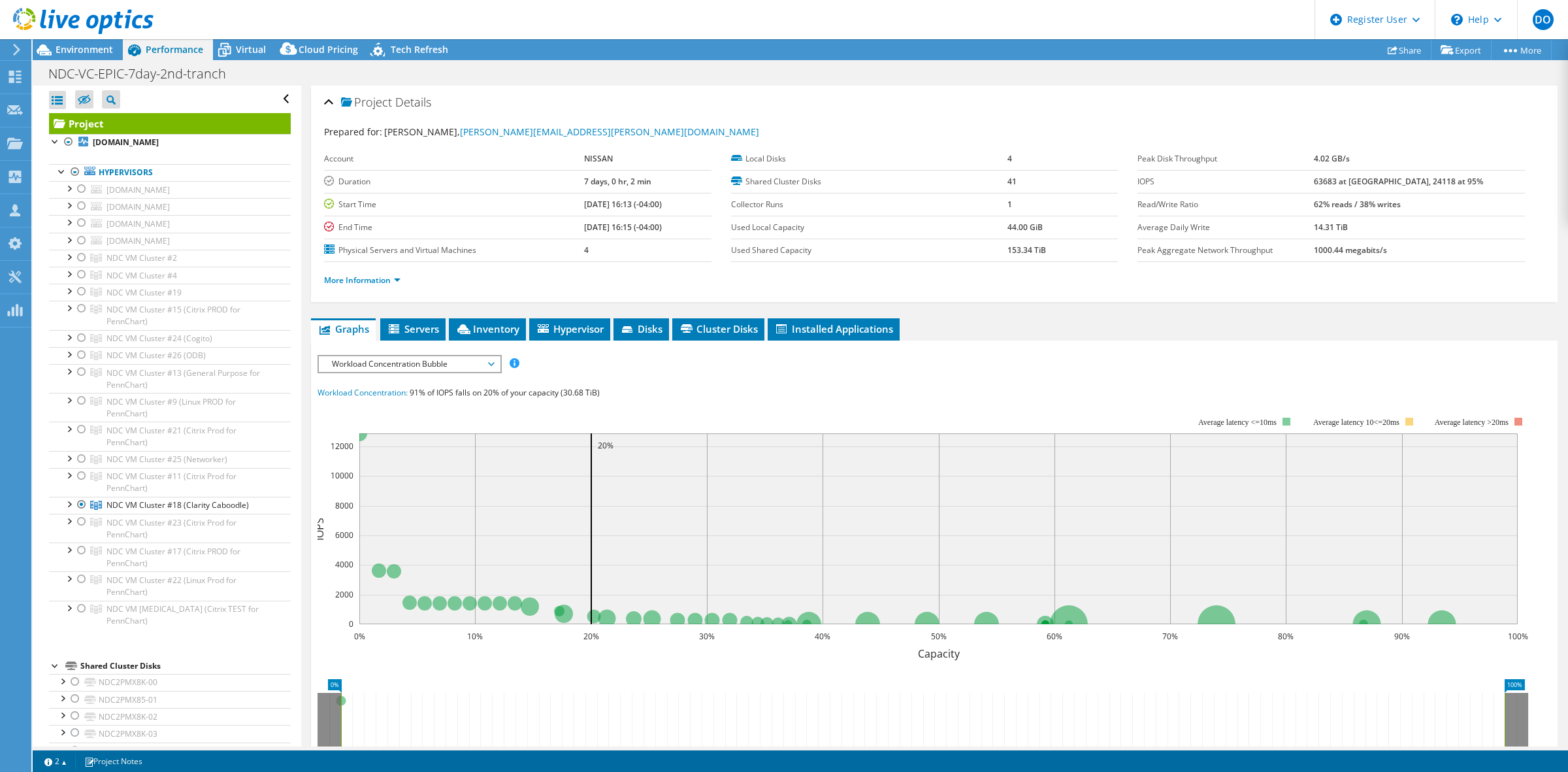
click at [492, 361] on span "Workload Concentration Bubble" at bounding box center [410, 363] width 168 height 16
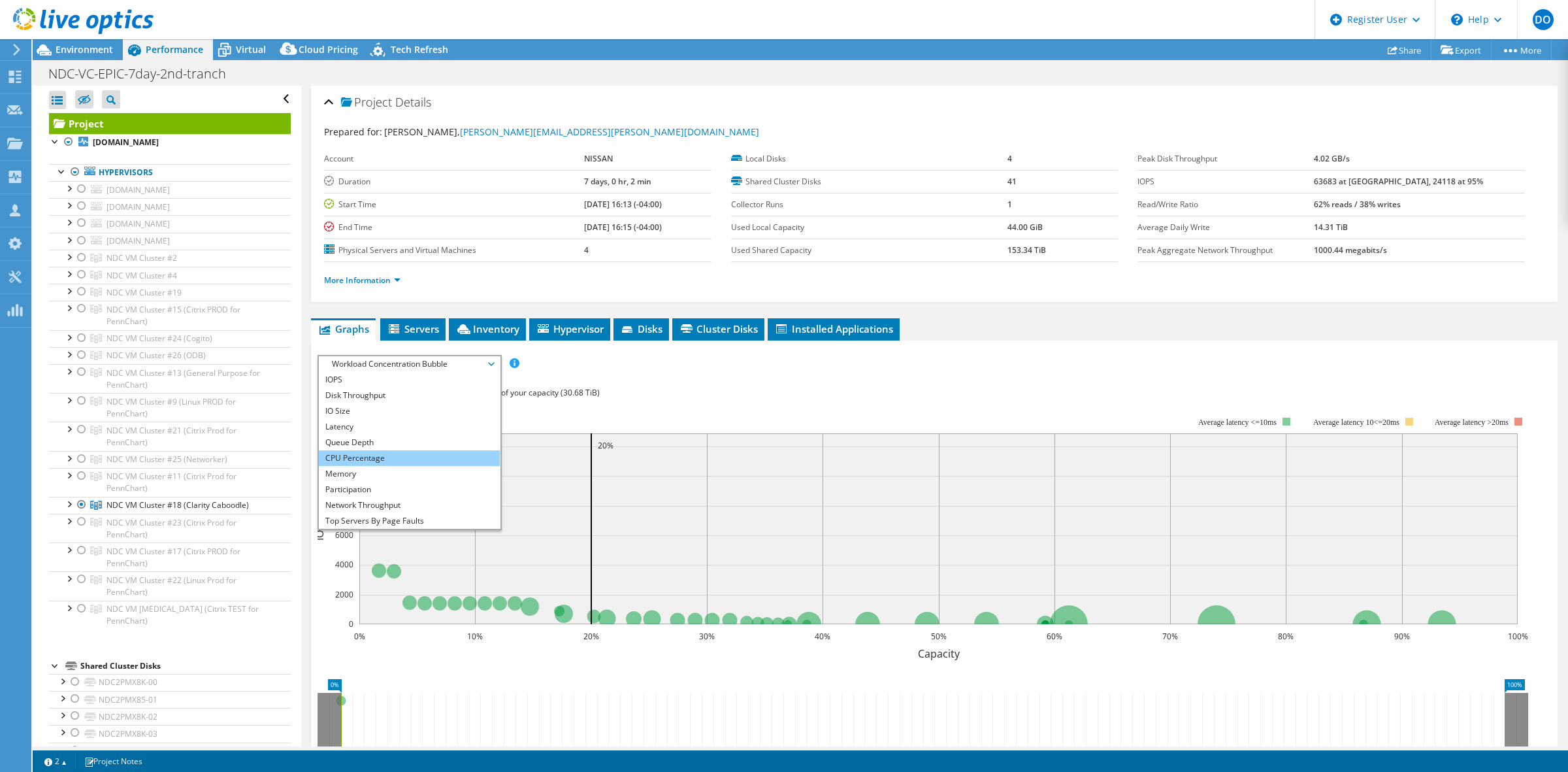
click at [409, 454] on li "CPU Percentage" at bounding box center [410, 458] width 181 height 16
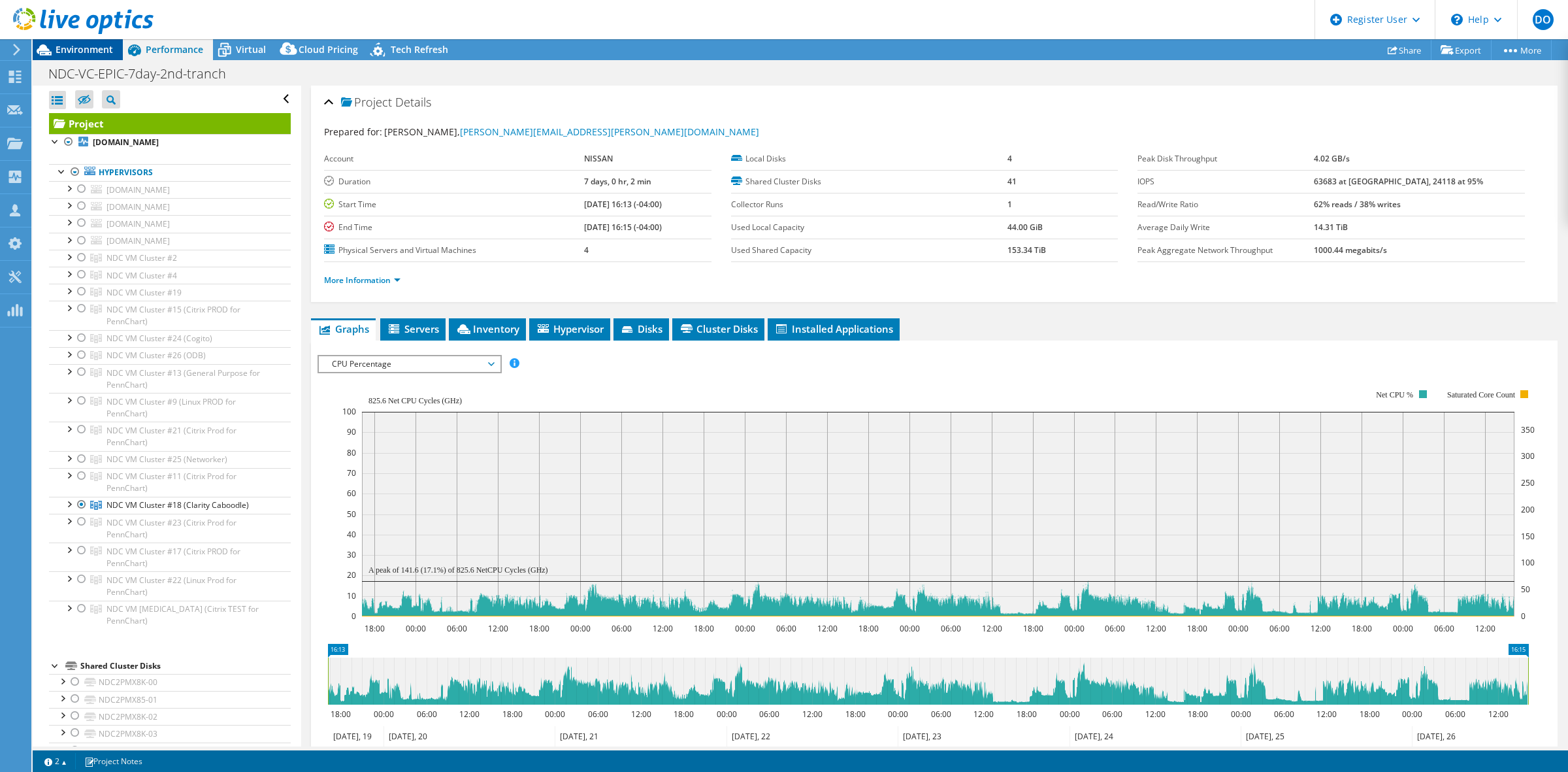
click at [99, 56] on div "Environment" at bounding box center [78, 49] width 90 height 21
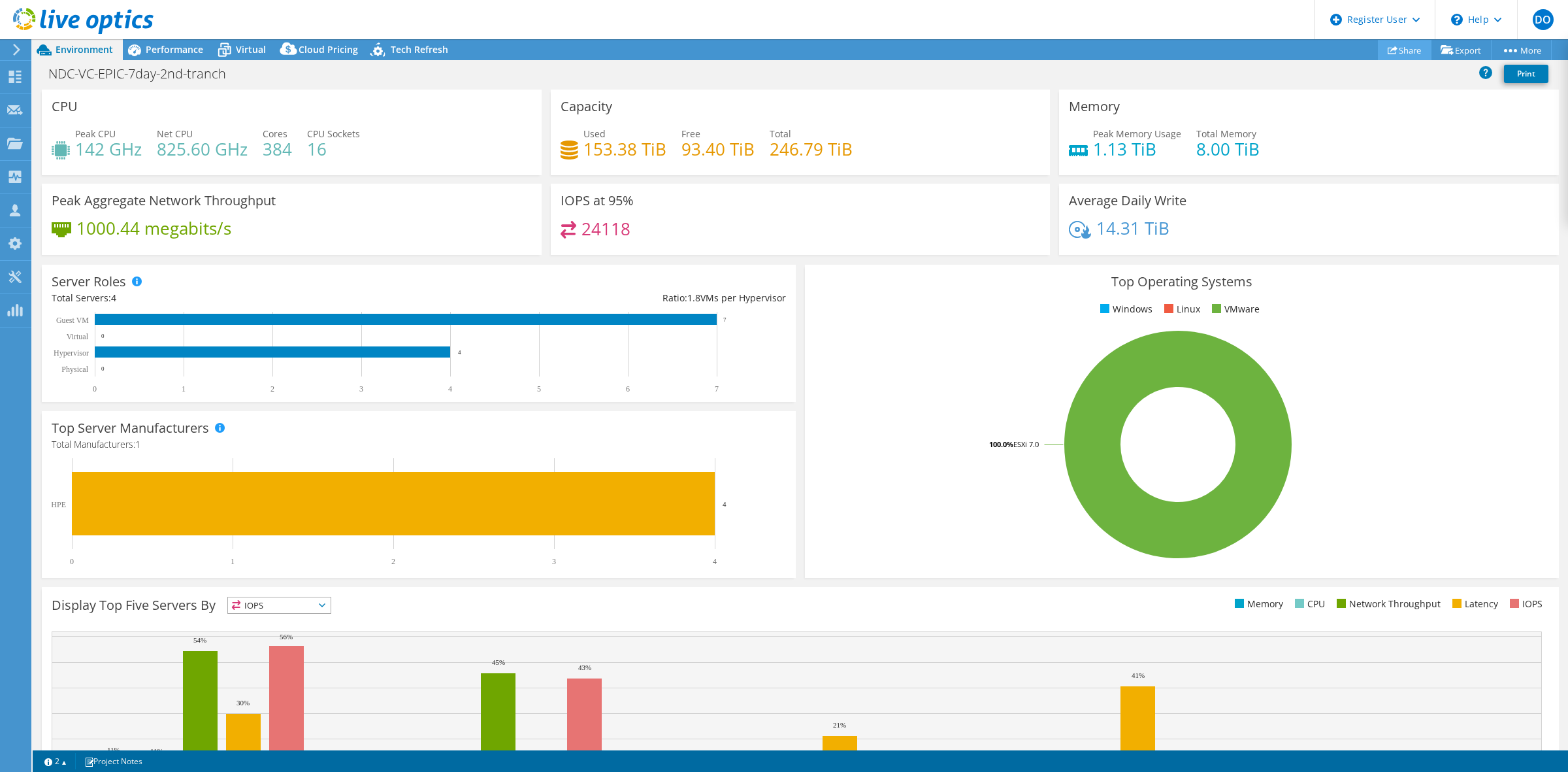
click at [1399, 50] on link "Share" at bounding box center [1405, 50] width 54 height 20
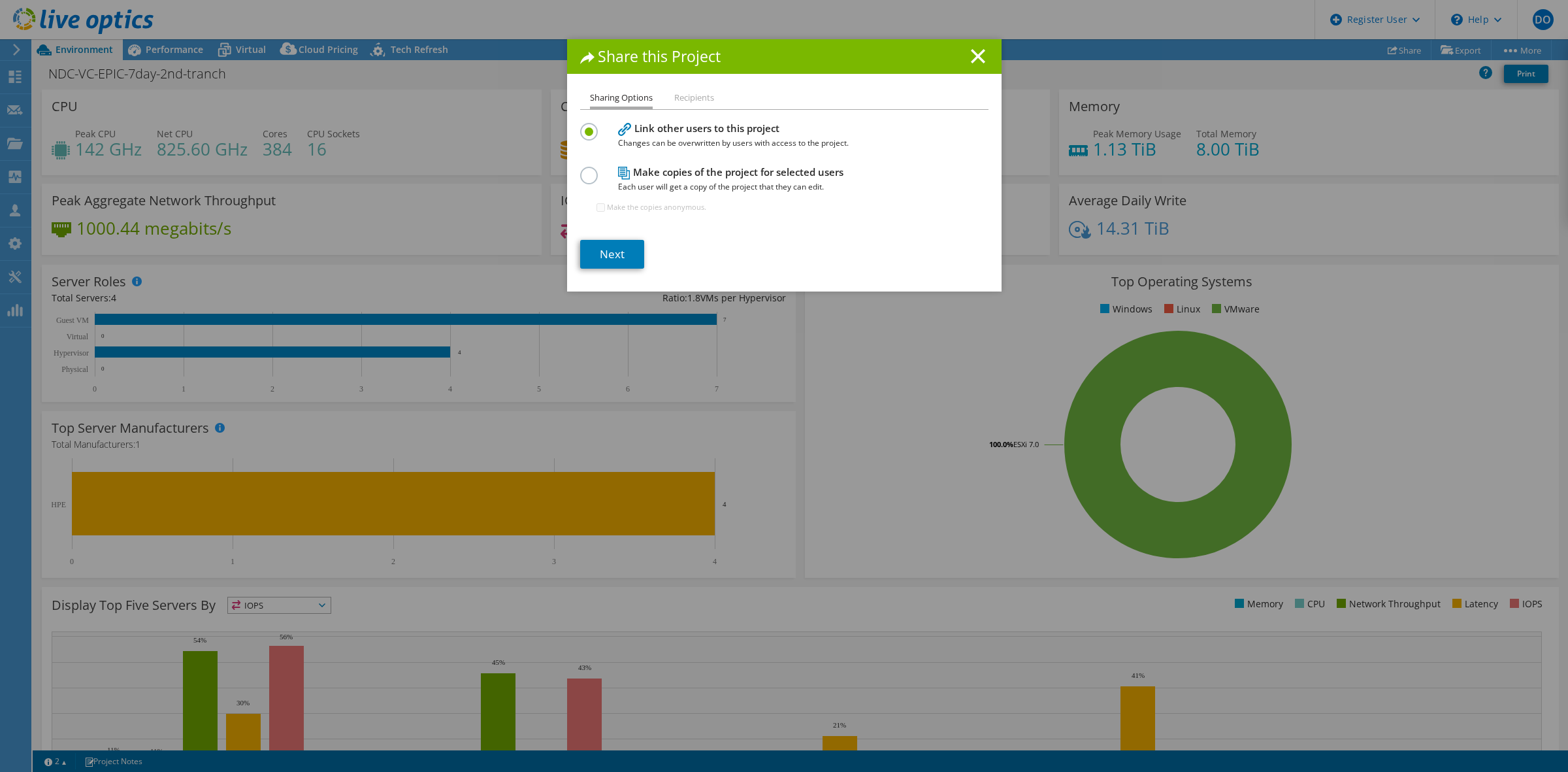
click at [580, 170] on label at bounding box center [591, 169] width 23 height 4
click at [0, 0] on input "radio" at bounding box center [0, 0] width 0 height 0
click at [617, 246] on link "Next" at bounding box center [612, 255] width 64 height 29
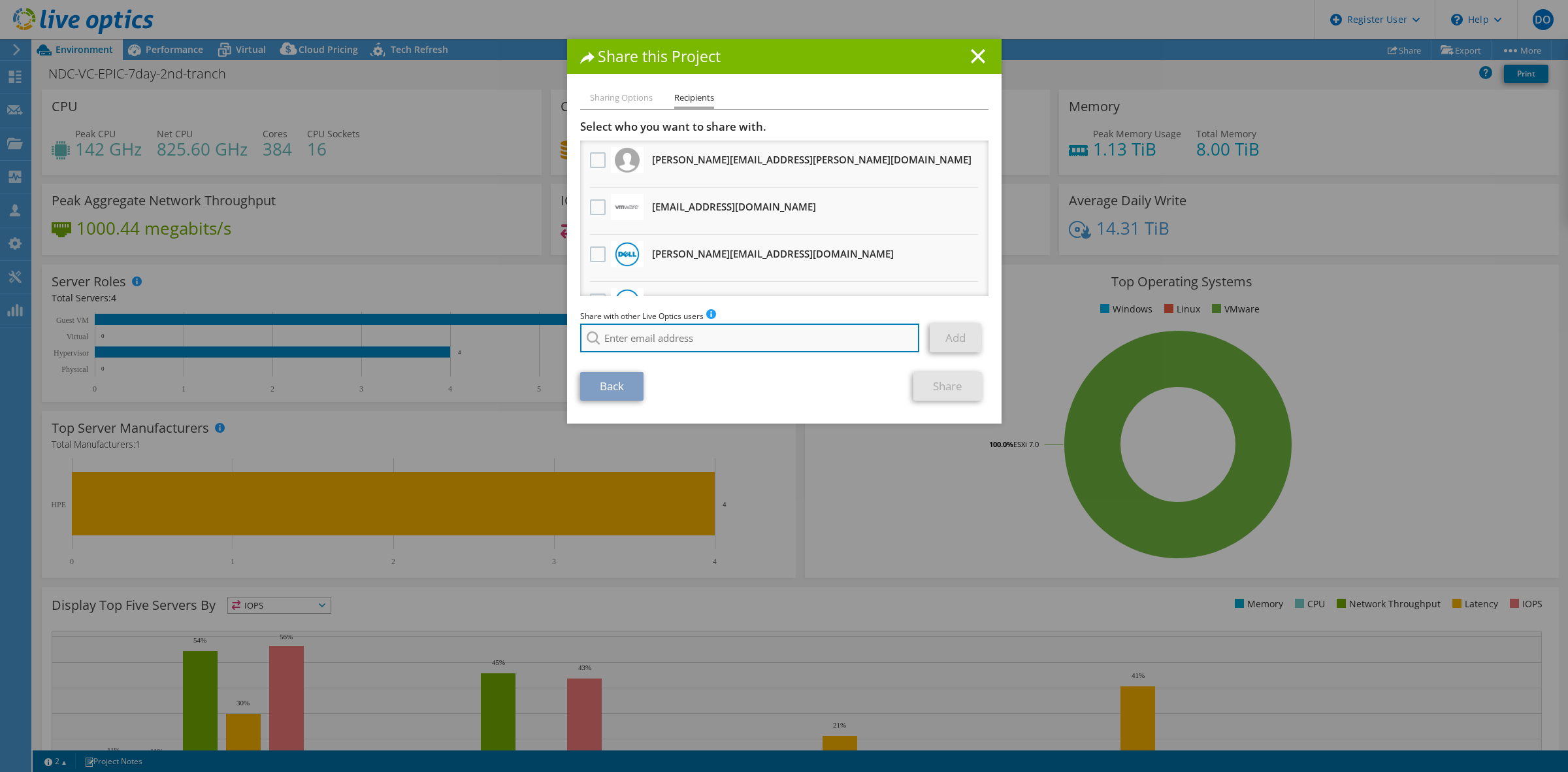
click at [721, 333] on input "search" at bounding box center [750, 339] width 340 height 29
click at [680, 354] on li "[PERSON_NAME][EMAIL_ADDRESS][PERSON_NAME][DOMAIN_NAME]" at bounding box center [713, 355] width 266 height 16
type input "[PERSON_NAME][EMAIL_ADDRESS][PERSON_NAME][DOMAIN_NAME]"
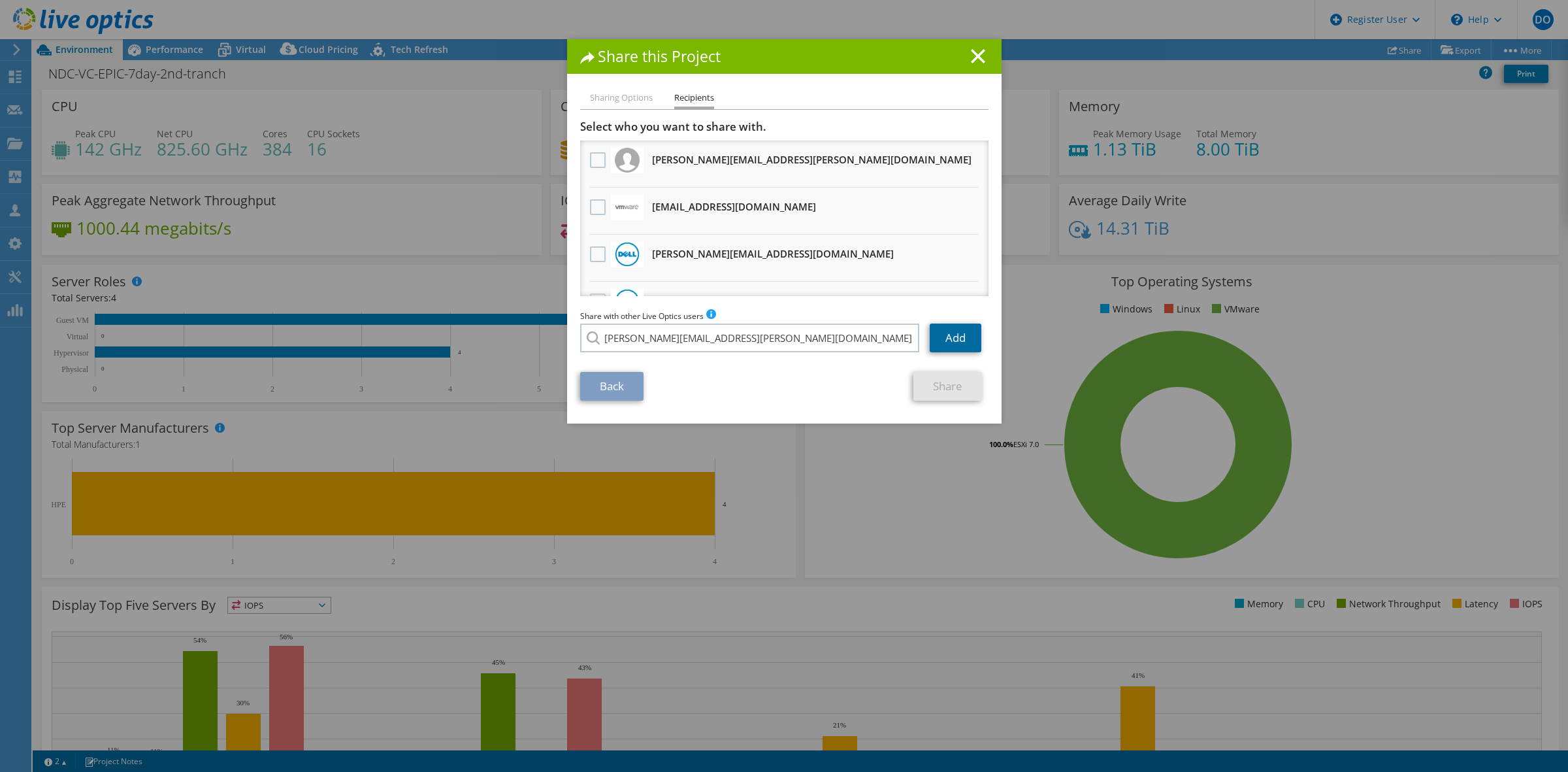
click at [951, 338] on link "Add" at bounding box center [955, 339] width 52 height 29
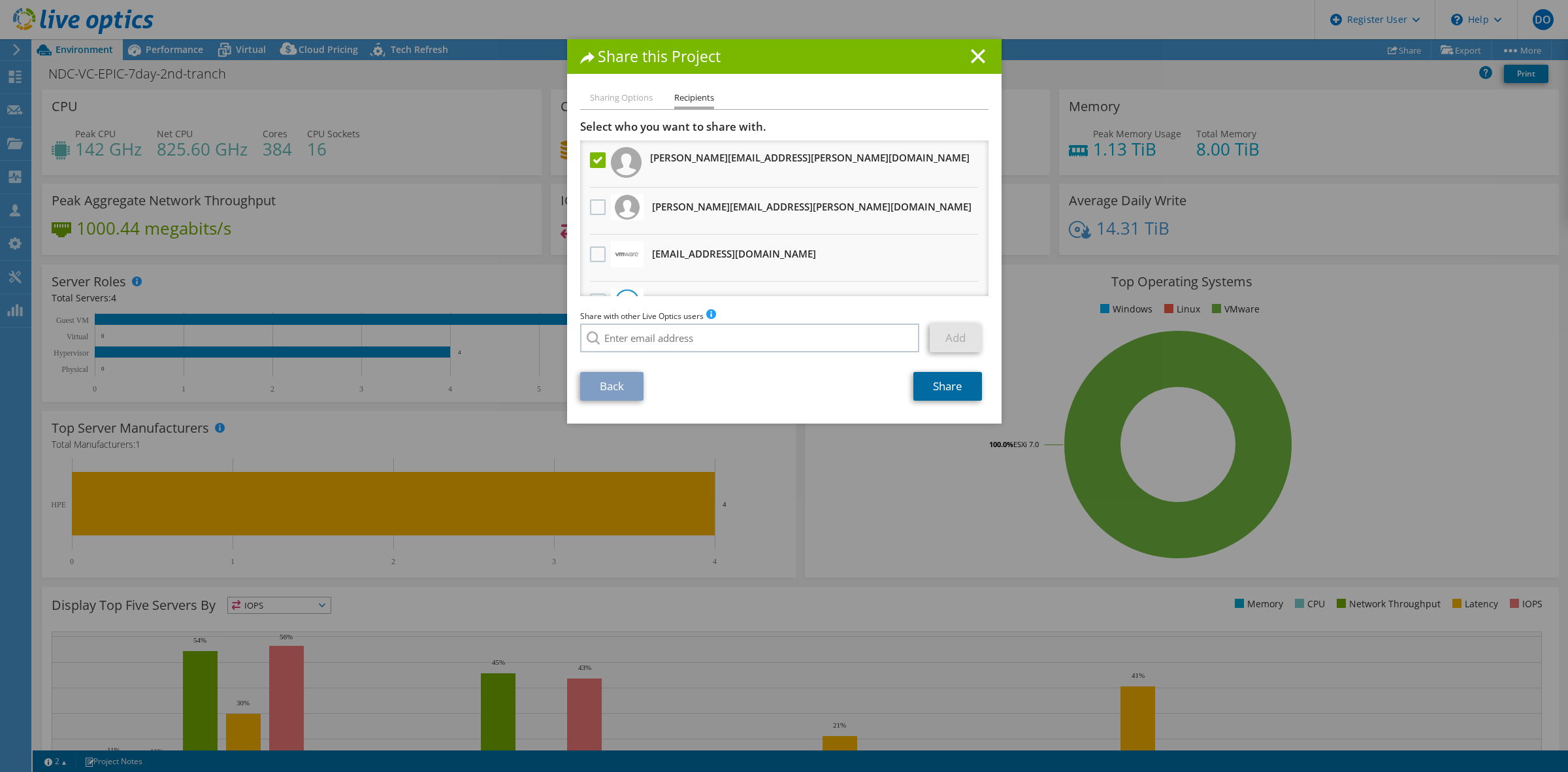
click at [950, 384] on link "Share" at bounding box center [948, 387] width 68 height 29
